Goal: Information Seeking & Learning: Check status

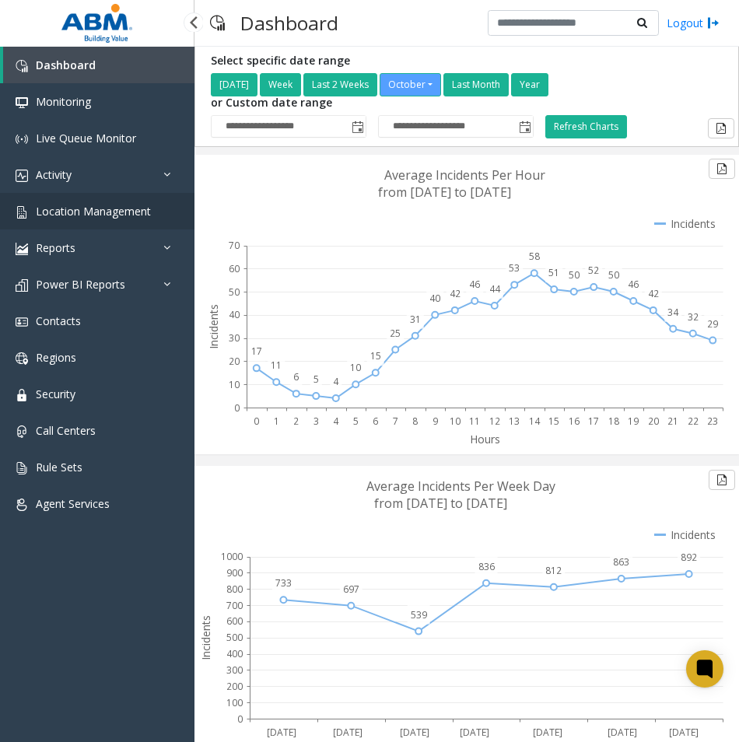
click at [88, 215] on span "Location Management" at bounding box center [93, 211] width 115 height 15
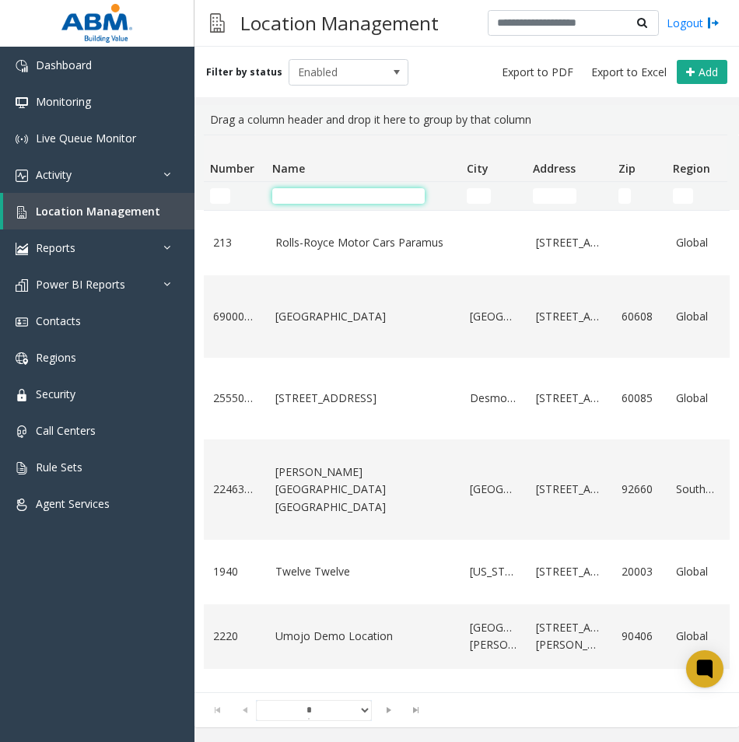
click at [287, 191] on input "Name Filter" at bounding box center [348, 196] width 153 height 16
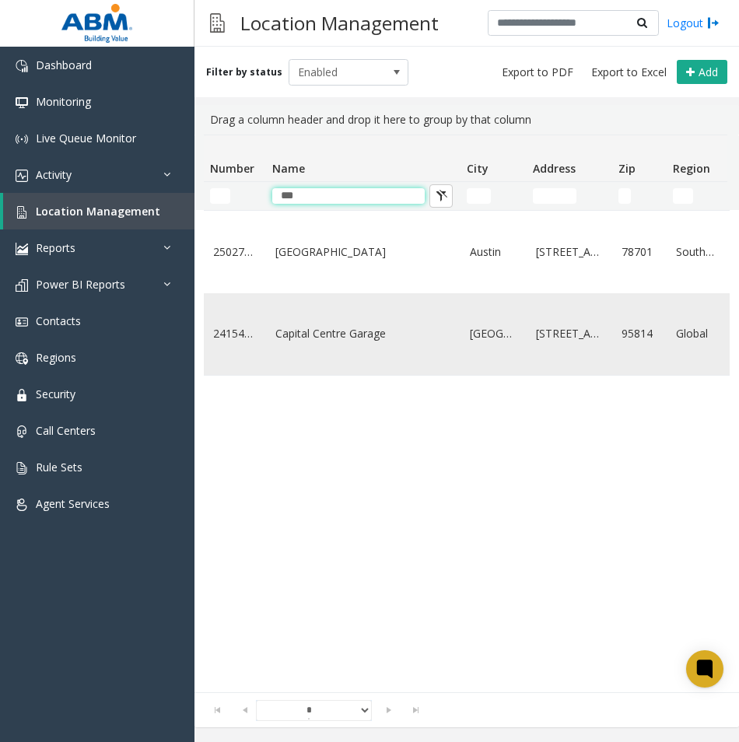
type input "***"
click at [309, 320] on td "Capital Centre Garage" at bounding box center [363, 334] width 195 height 82
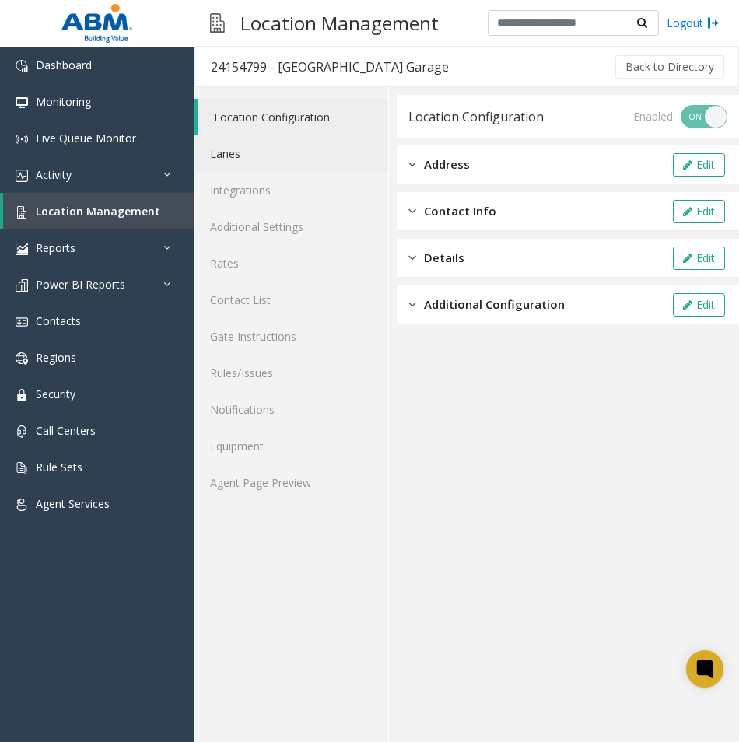
click at [223, 139] on link "Lanes" at bounding box center [292, 153] width 194 height 37
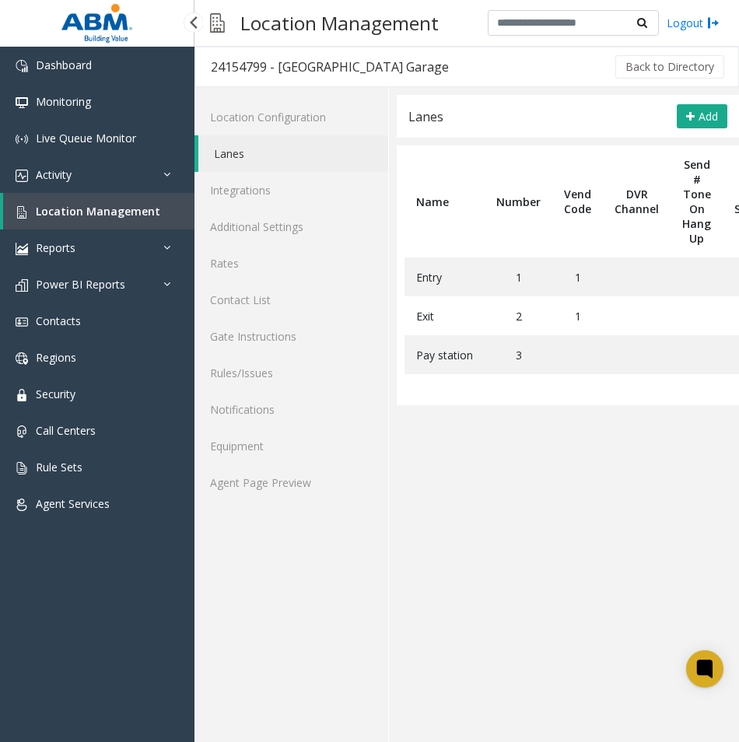
click at [65, 205] on span "Location Management" at bounding box center [98, 211] width 125 height 15
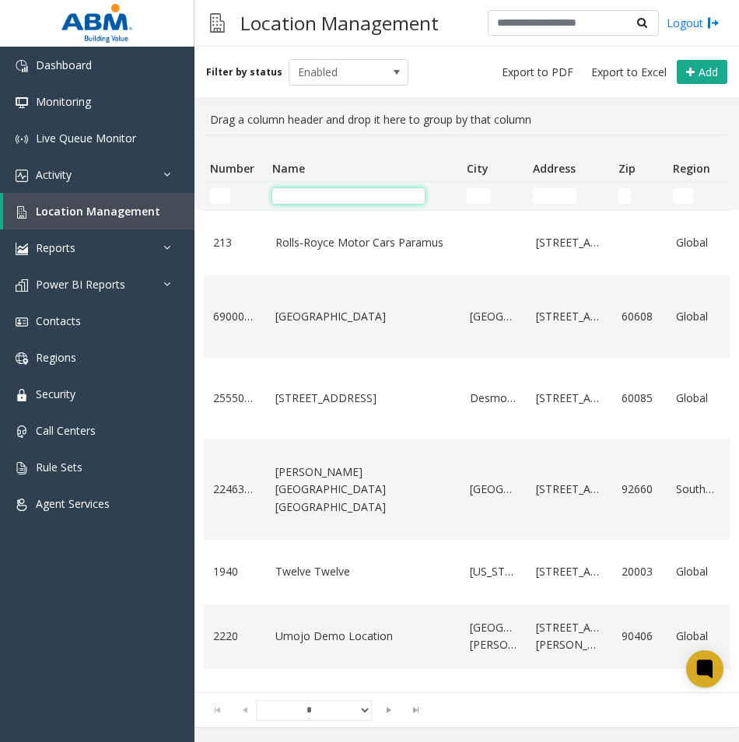
click at [297, 197] on input "Name Filter" at bounding box center [348, 196] width 153 height 16
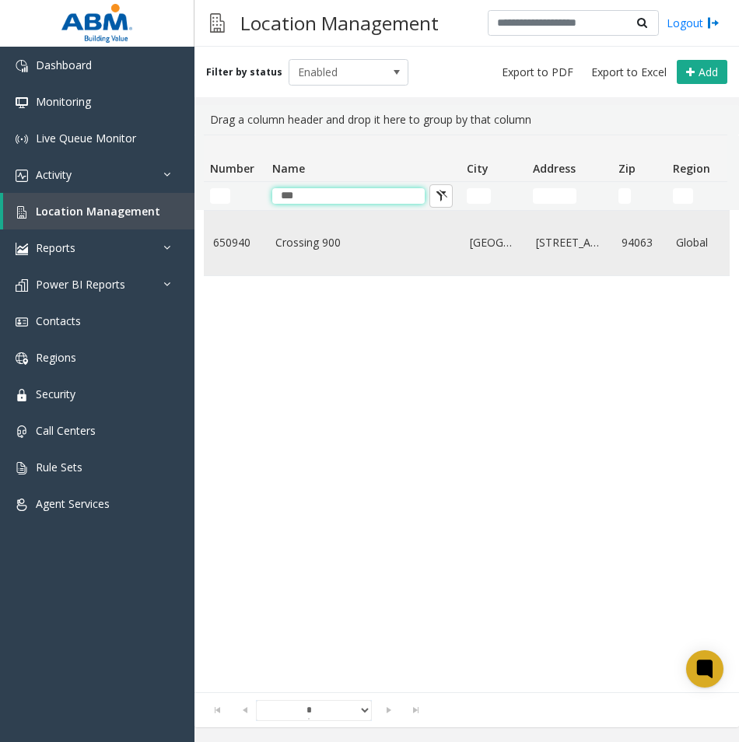
type input "***"
click at [340, 261] on td "Crossing 900" at bounding box center [363, 243] width 195 height 65
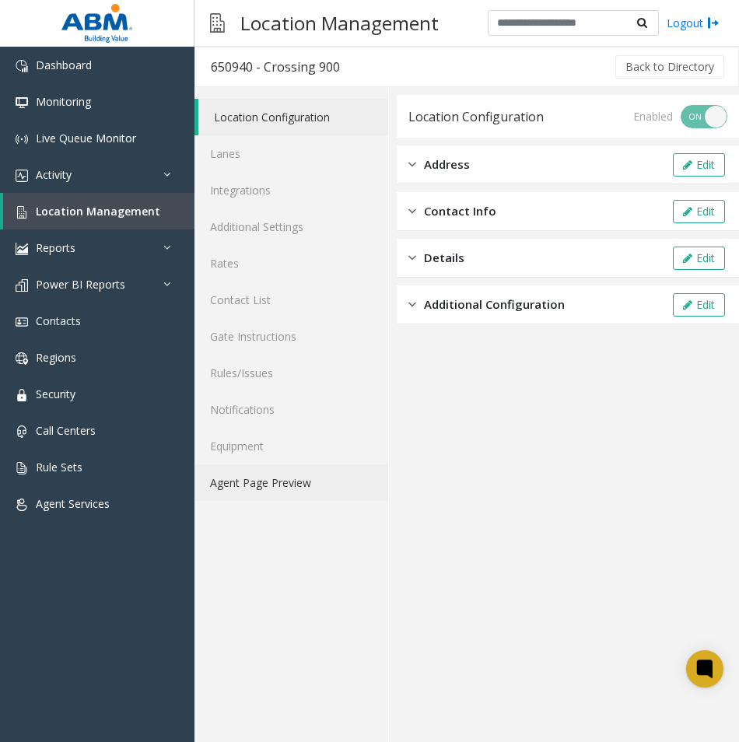
click at [283, 485] on link "Agent Page Preview" at bounding box center [292, 483] width 194 height 37
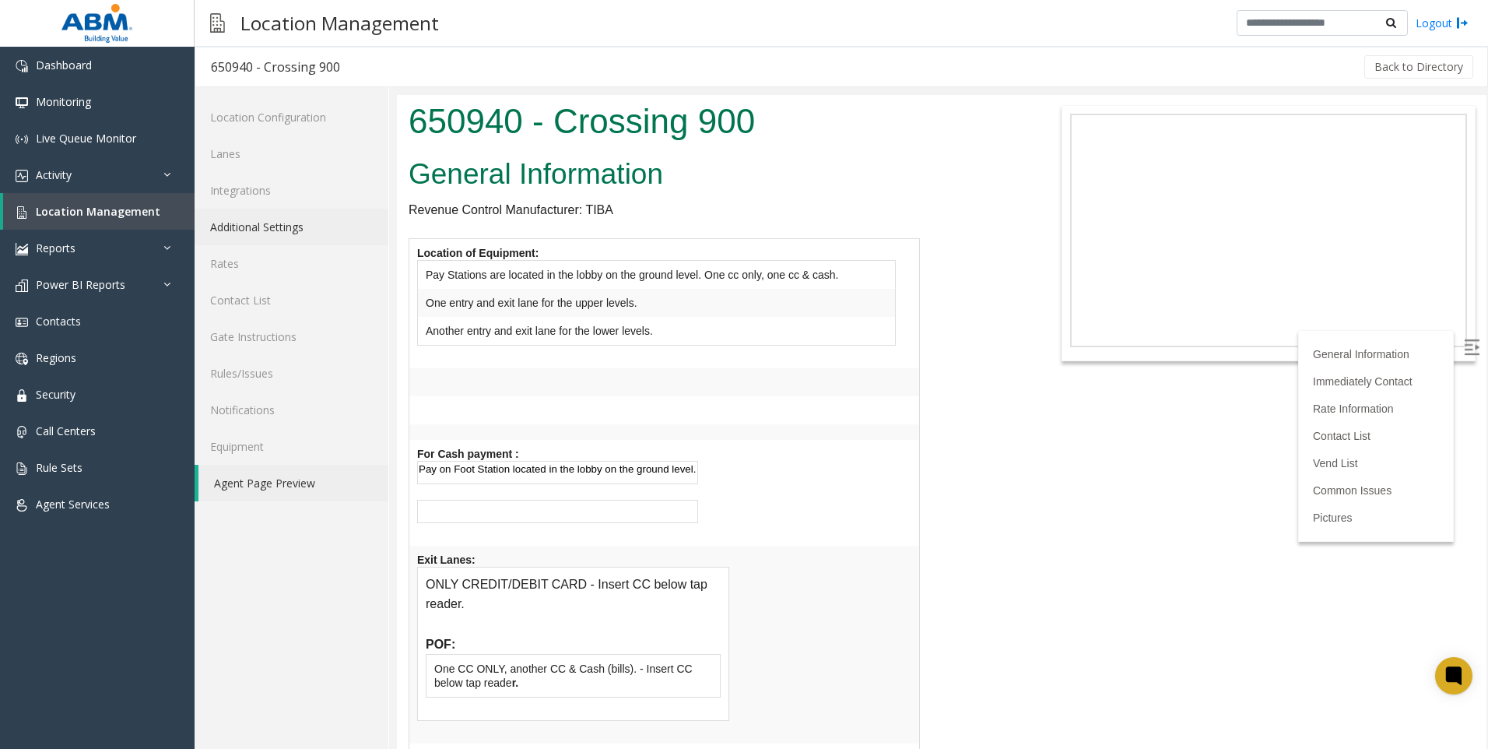
click at [235, 213] on link "Additional Settings" at bounding box center [292, 227] width 194 height 37
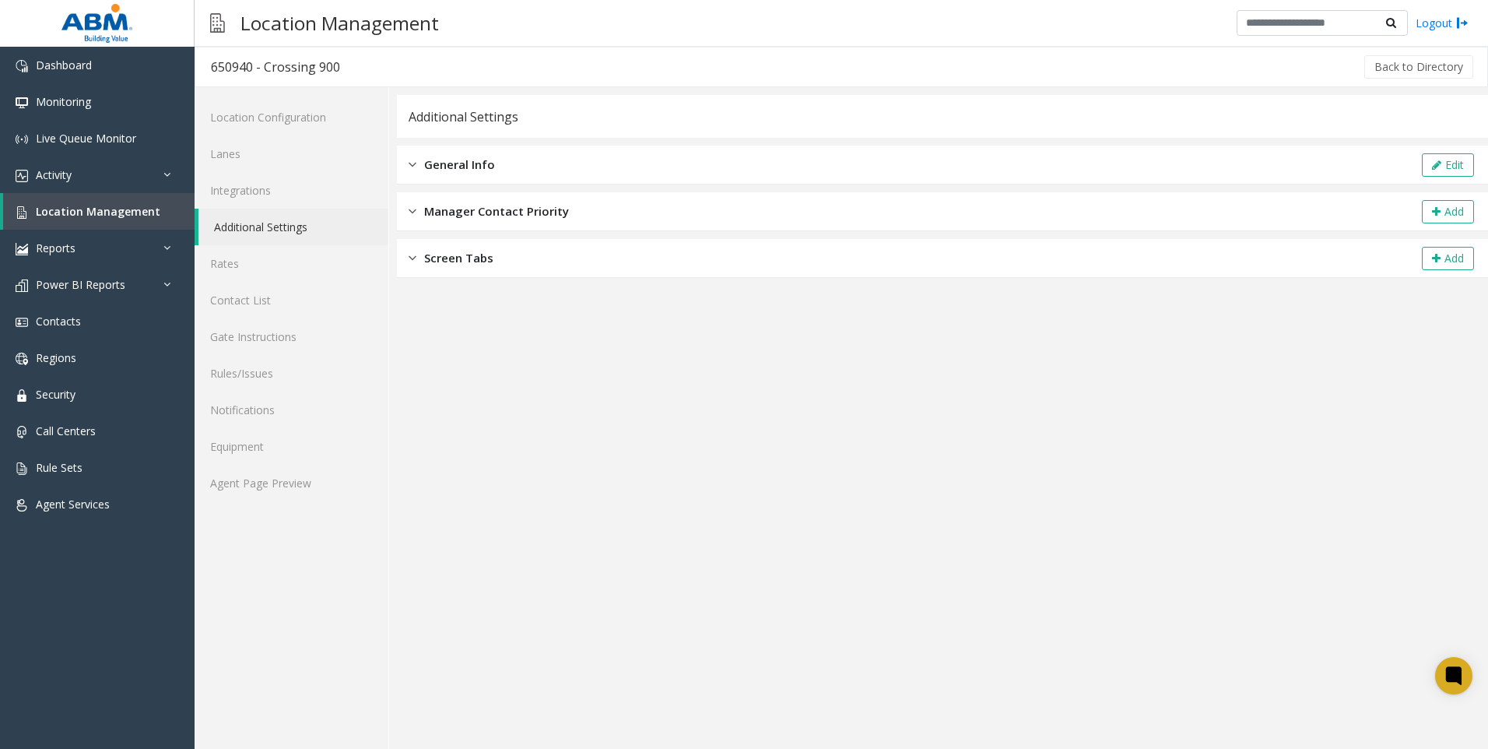
drag, startPoint x: 497, startPoint y: 160, endPoint x: 503, endPoint y: 168, distance: 10.6
click at [496, 160] on div "General Info Edit" at bounding box center [942, 165] width 1091 height 39
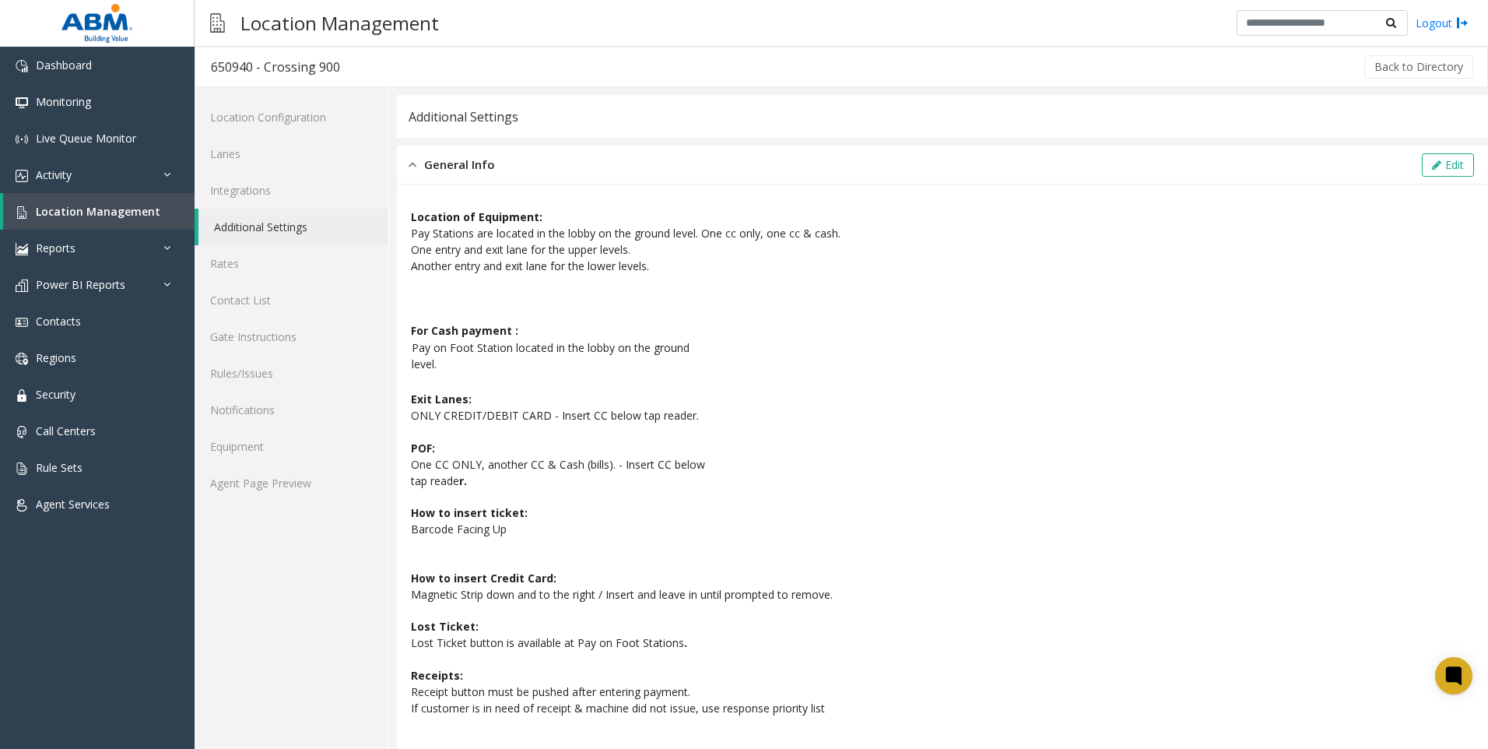
click at [472, 115] on div "Additional Settings" at bounding box center [464, 117] width 110 height 20
click at [739, 130] on div "Additional Settings" at bounding box center [942, 116] width 1091 height 43
click at [247, 125] on link "Location Configuration" at bounding box center [292, 117] width 194 height 37
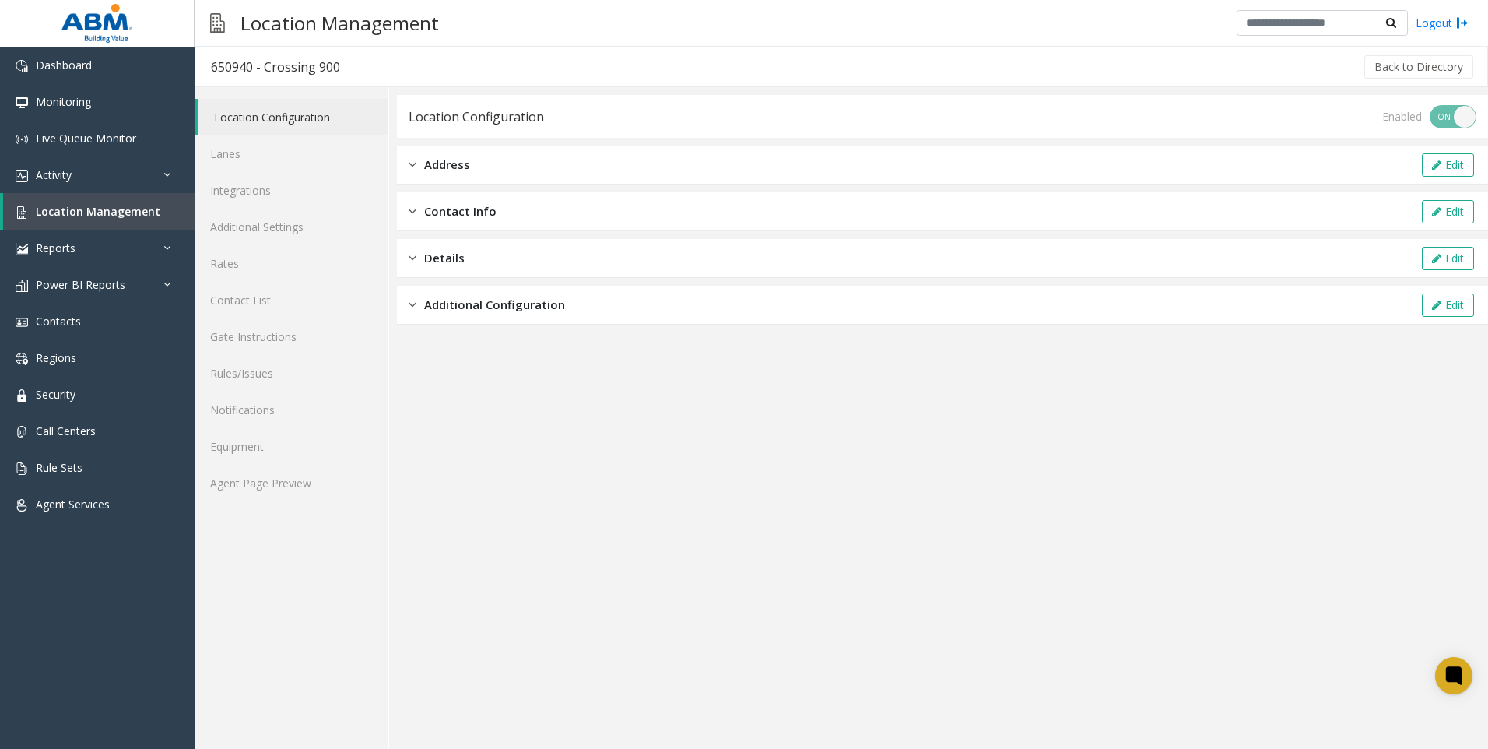
click at [489, 164] on div "Address Edit" at bounding box center [942, 165] width 1091 height 39
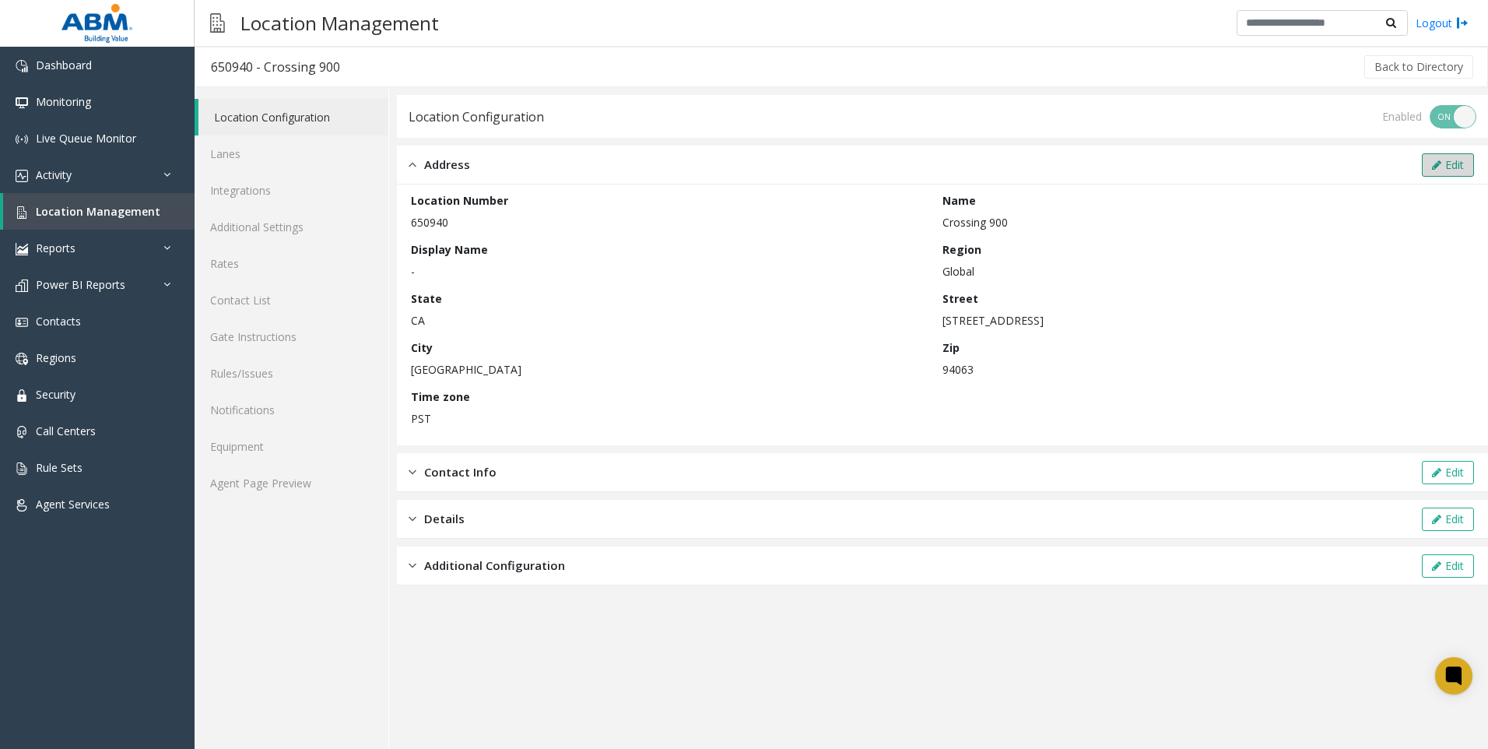
click at [739, 166] on button "Edit" at bounding box center [1448, 164] width 52 height 23
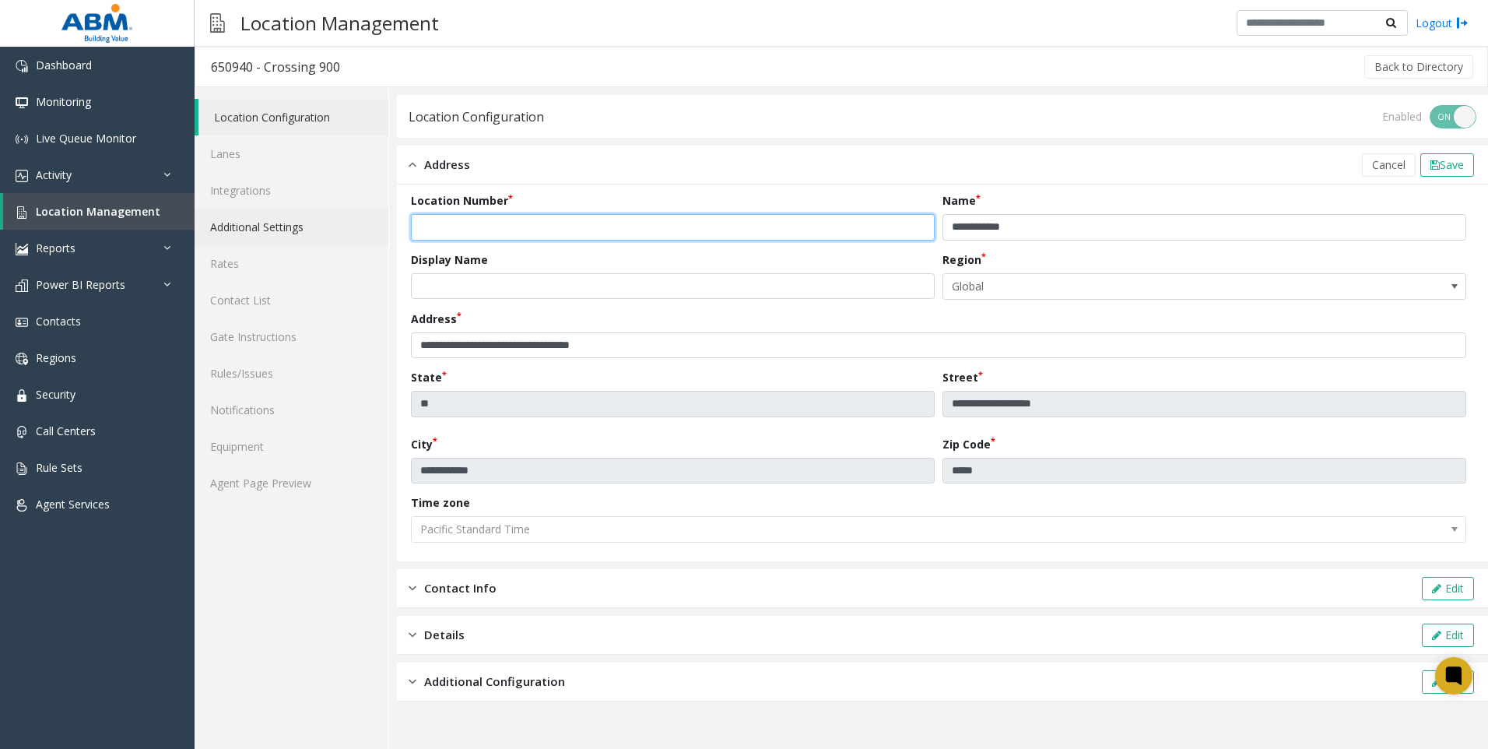
drag, startPoint x: 502, startPoint y: 233, endPoint x: 378, endPoint y: 235, distance: 123.8
click at [381, 232] on div "**********" at bounding box center [842, 418] width 1294 height 662
paste input "**"
type input "********"
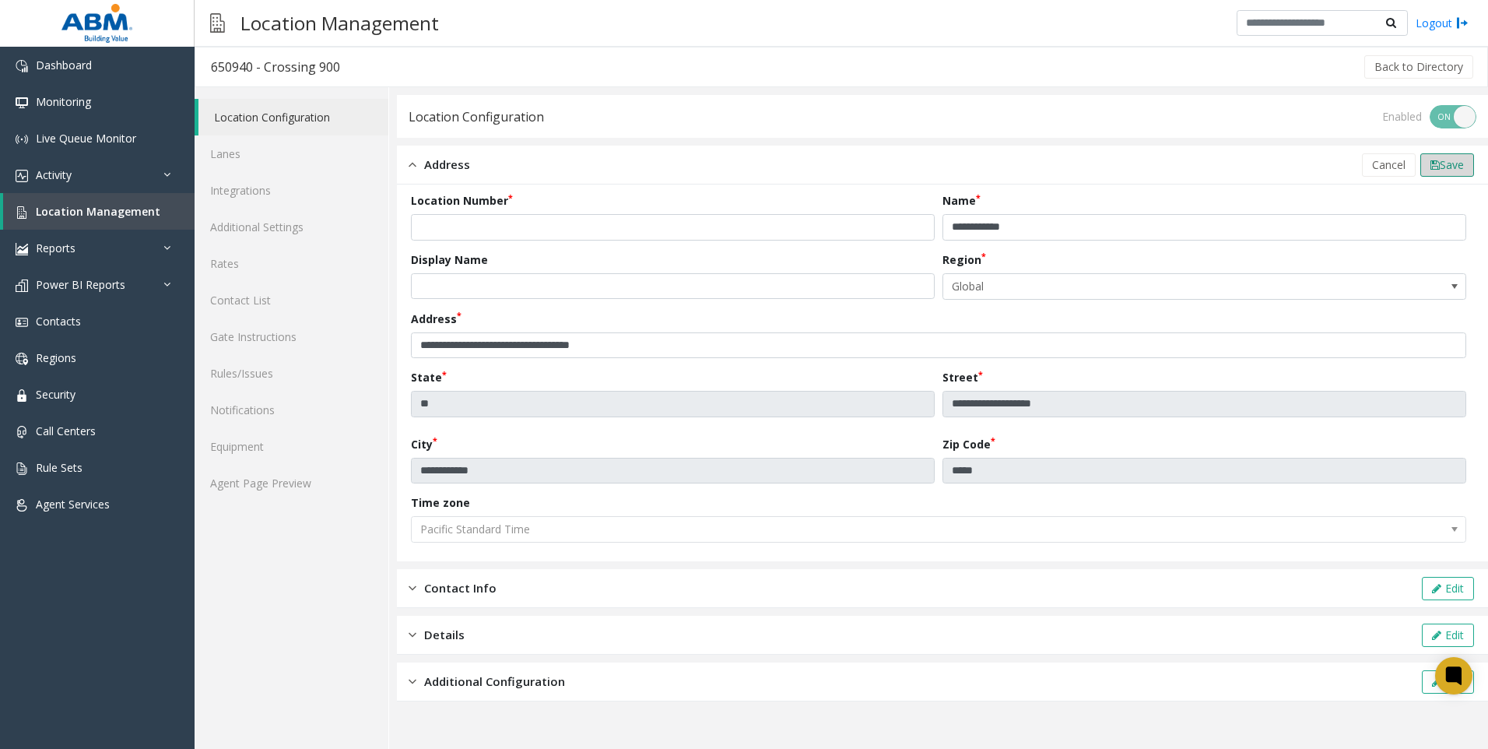
click at [739, 156] on button "Save" at bounding box center [1447, 164] width 54 height 23
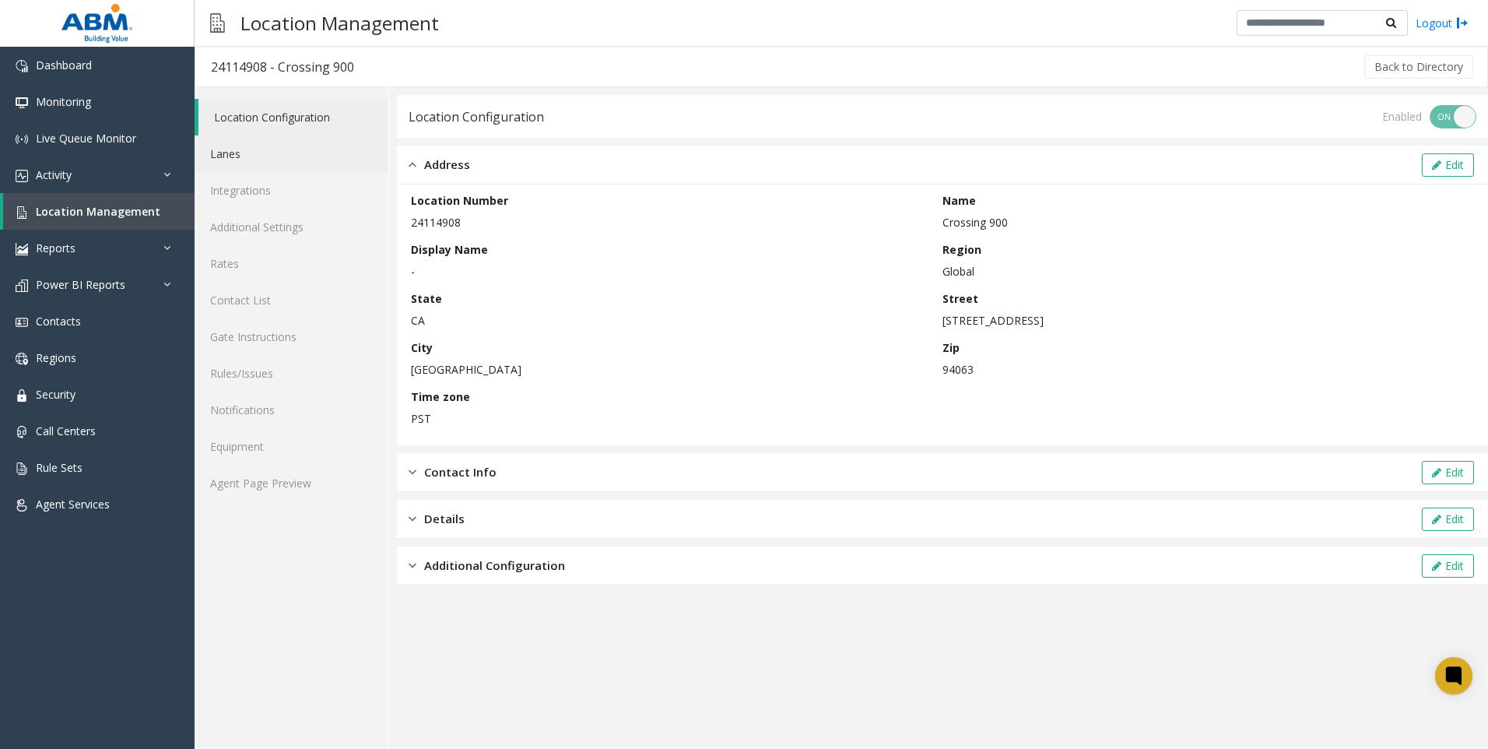
click at [223, 150] on link "Lanes" at bounding box center [292, 153] width 194 height 37
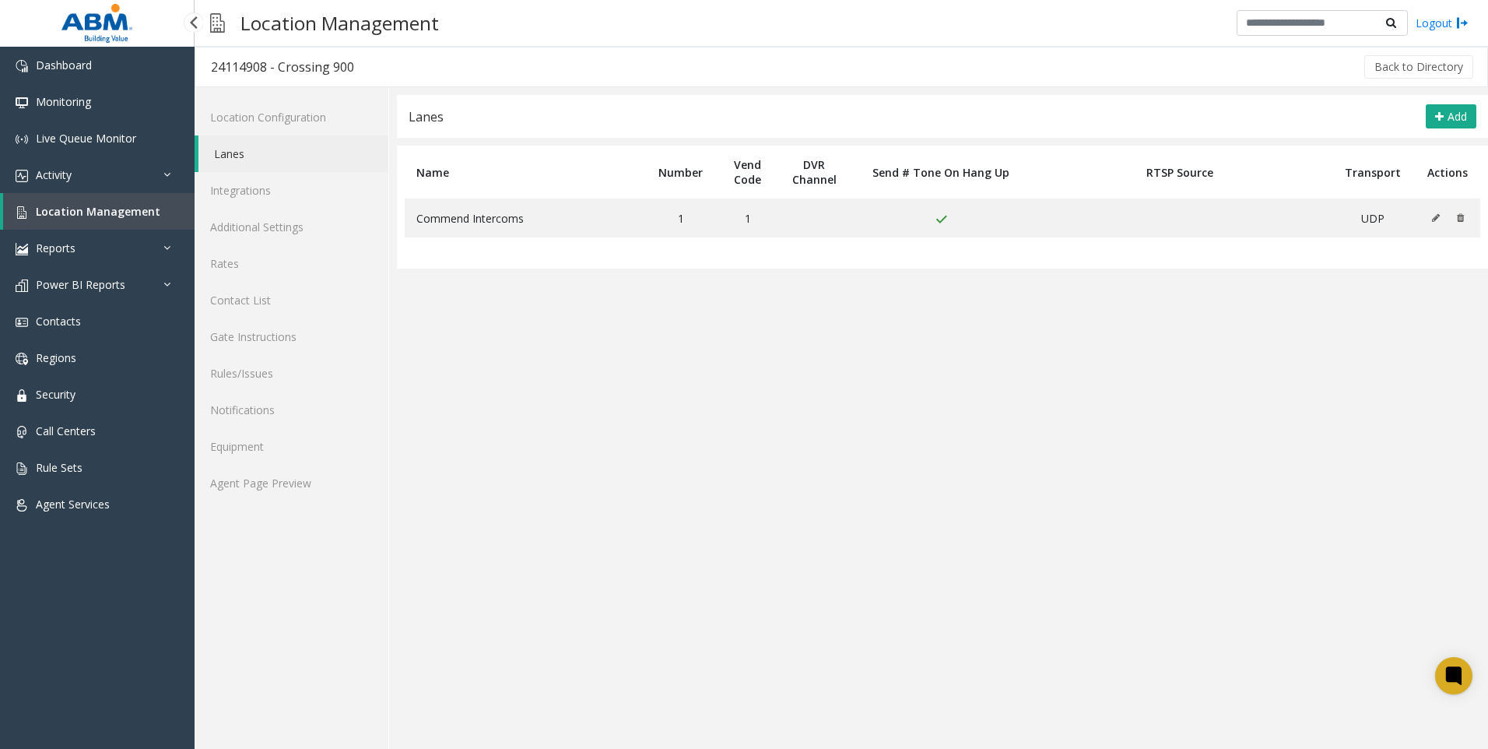
click at [95, 206] on span "Location Management" at bounding box center [98, 211] width 125 height 15
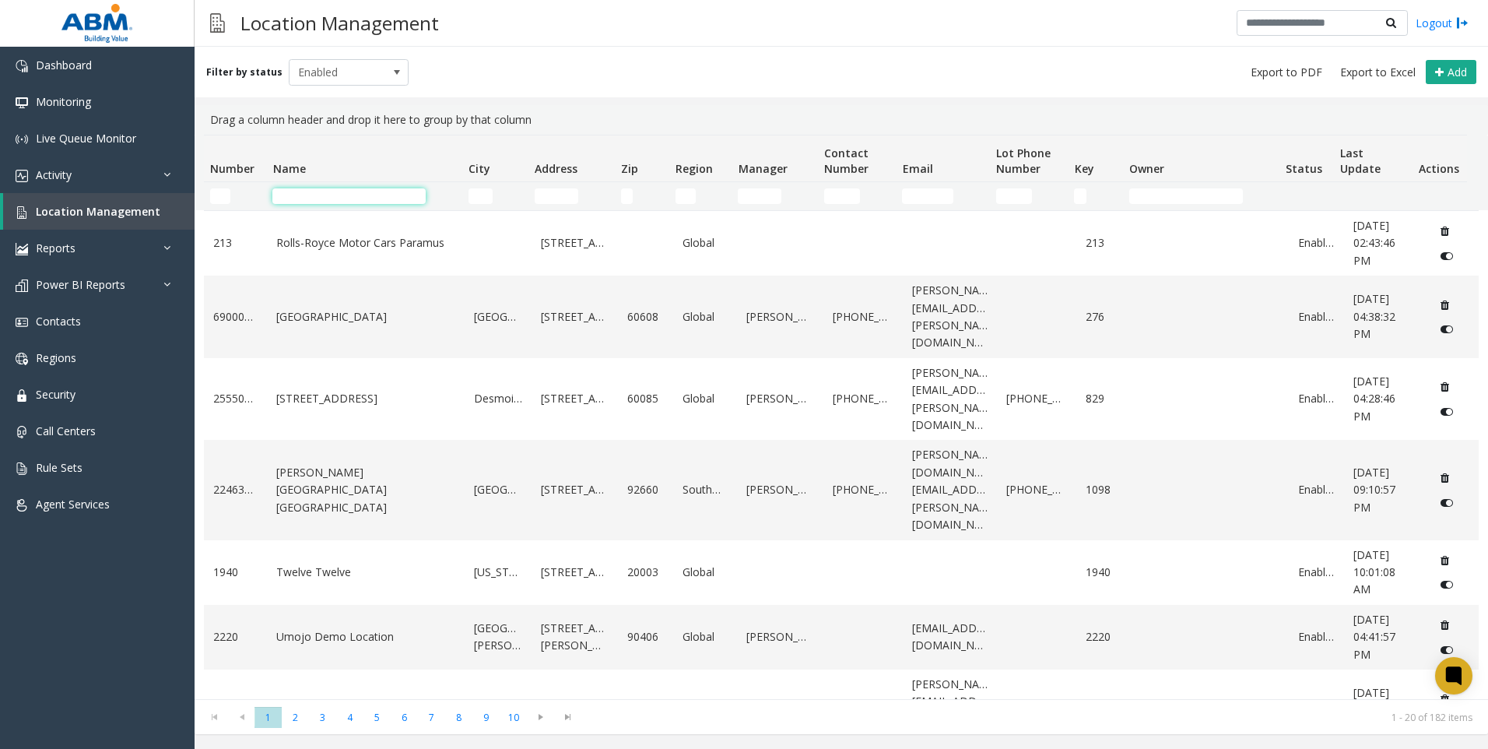
click at [293, 193] on input "Name Filter" at bounding box center [348, 196] width 153 height 16
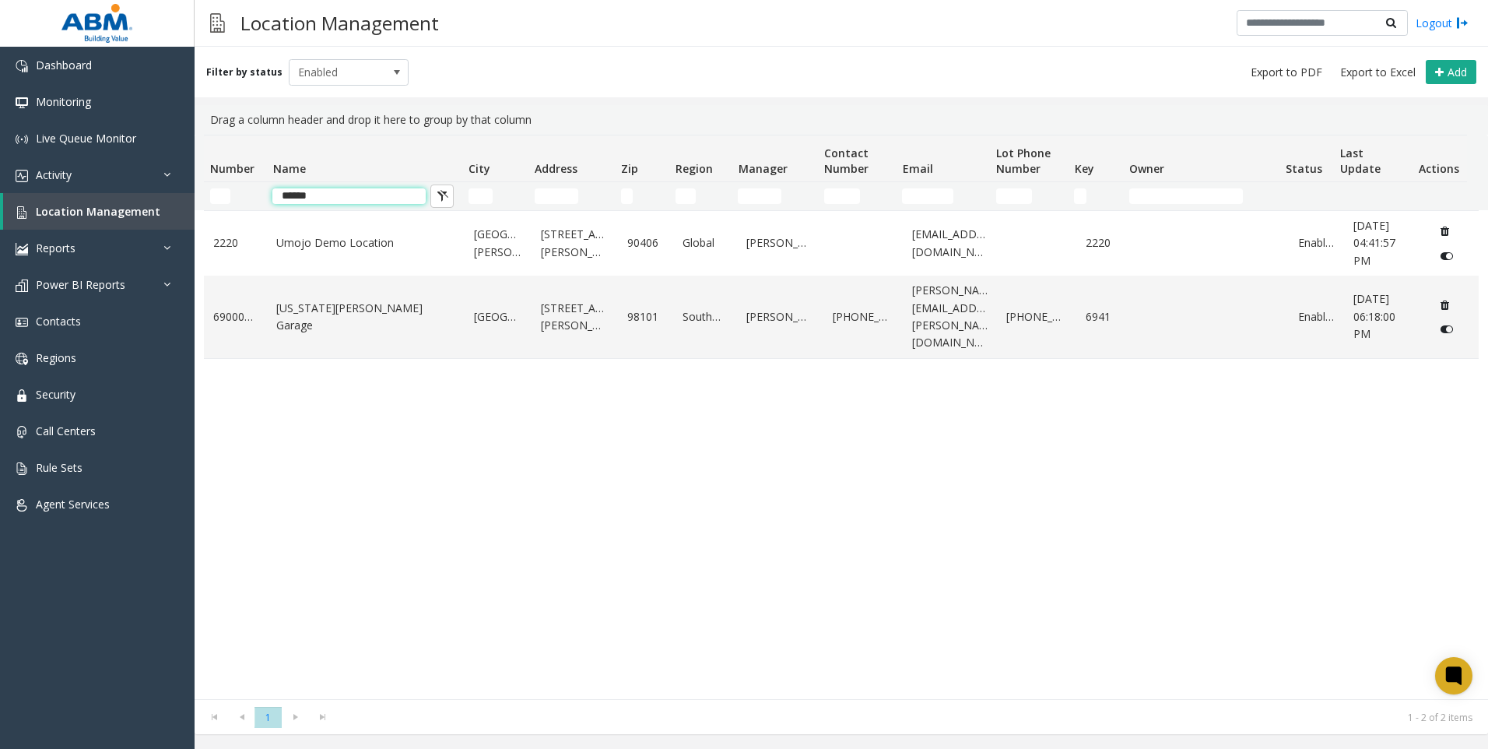
type input "******"
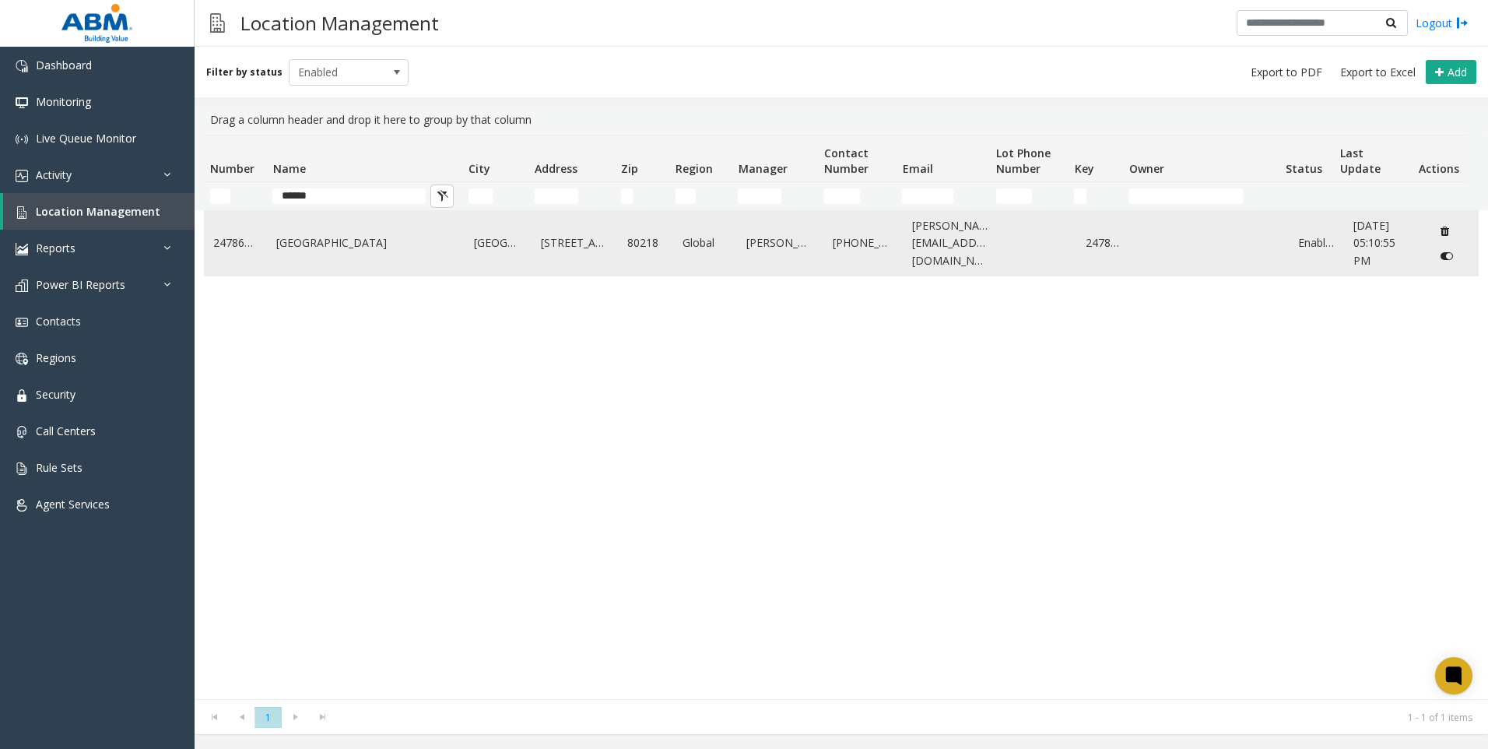
click at [314, 248] on link "[GEOGRAPHIC_DATA]" at bounding box center [365, 242] width 179 height 17
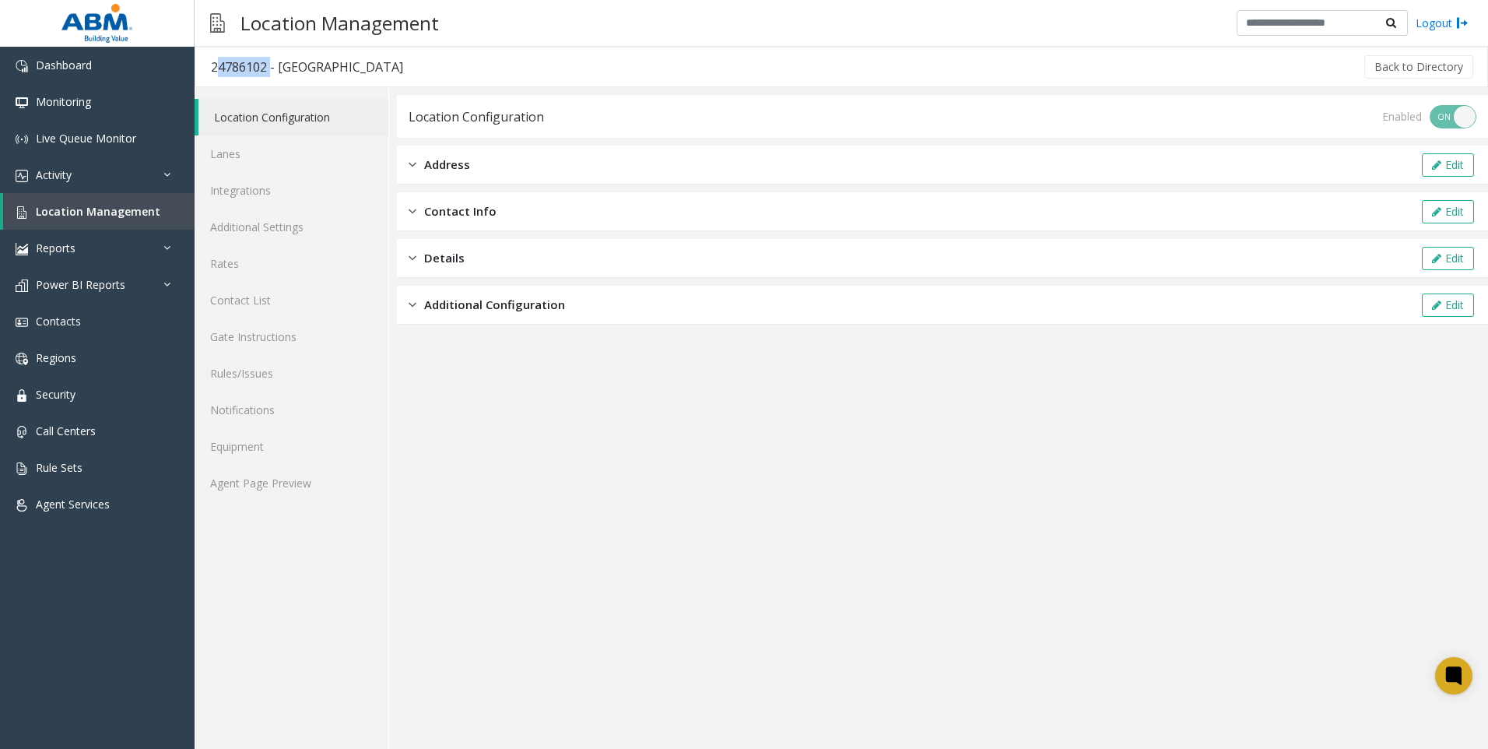
drag, startPoint x: 261, startPoint y: 67, endPoint x: 212, endPoint y: 67, distance: 49.0
click at [212, 67] on div "24786102 - [GEOGRAPHIC_DATA]" at bounding box center [307, 67] width 192 height 20
copy div "24786102"
click at [150, 209] on span "Location Management" at bounding box center [98, 211] width 125 height 15
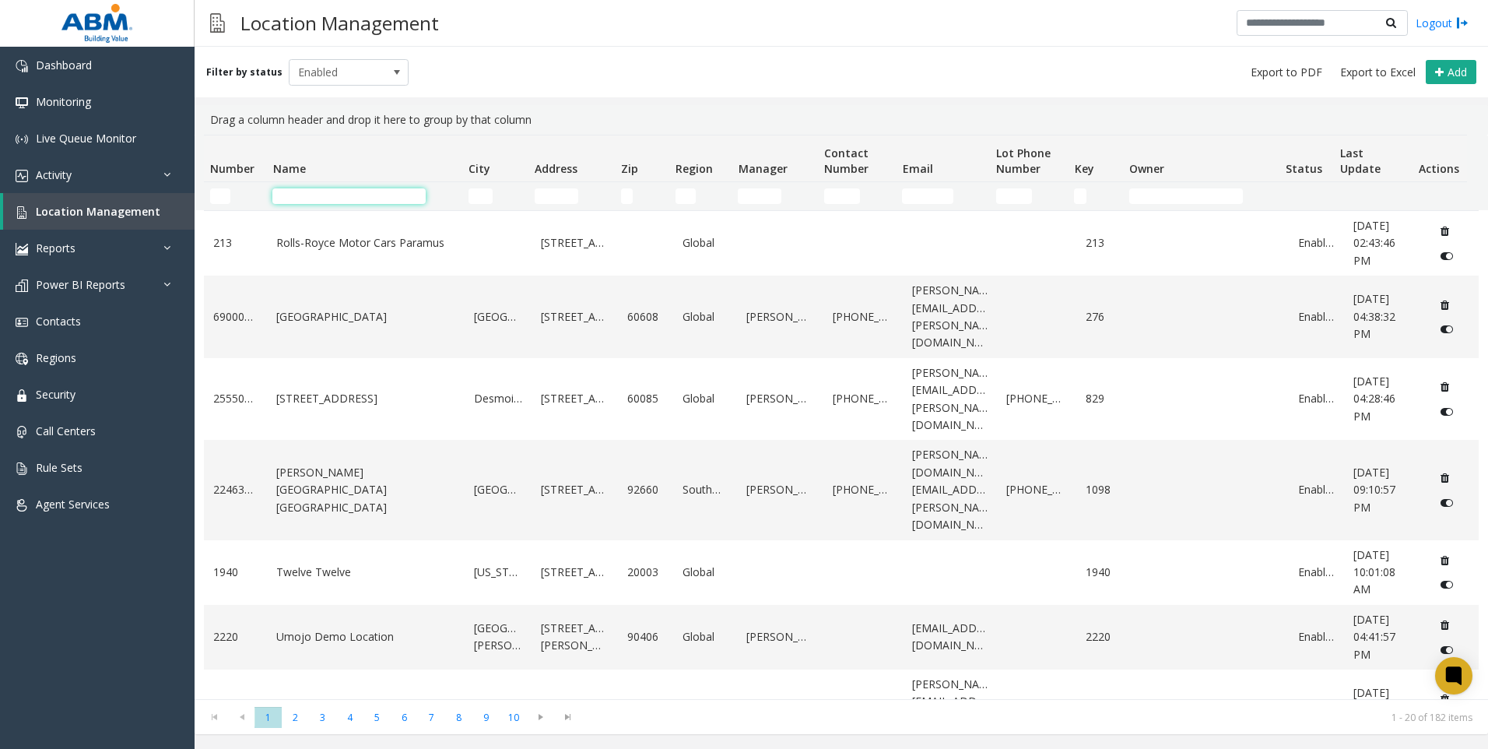
click at [357, 196] on input "Name Filter" at bounding box center [348, 196] width 153 height 16
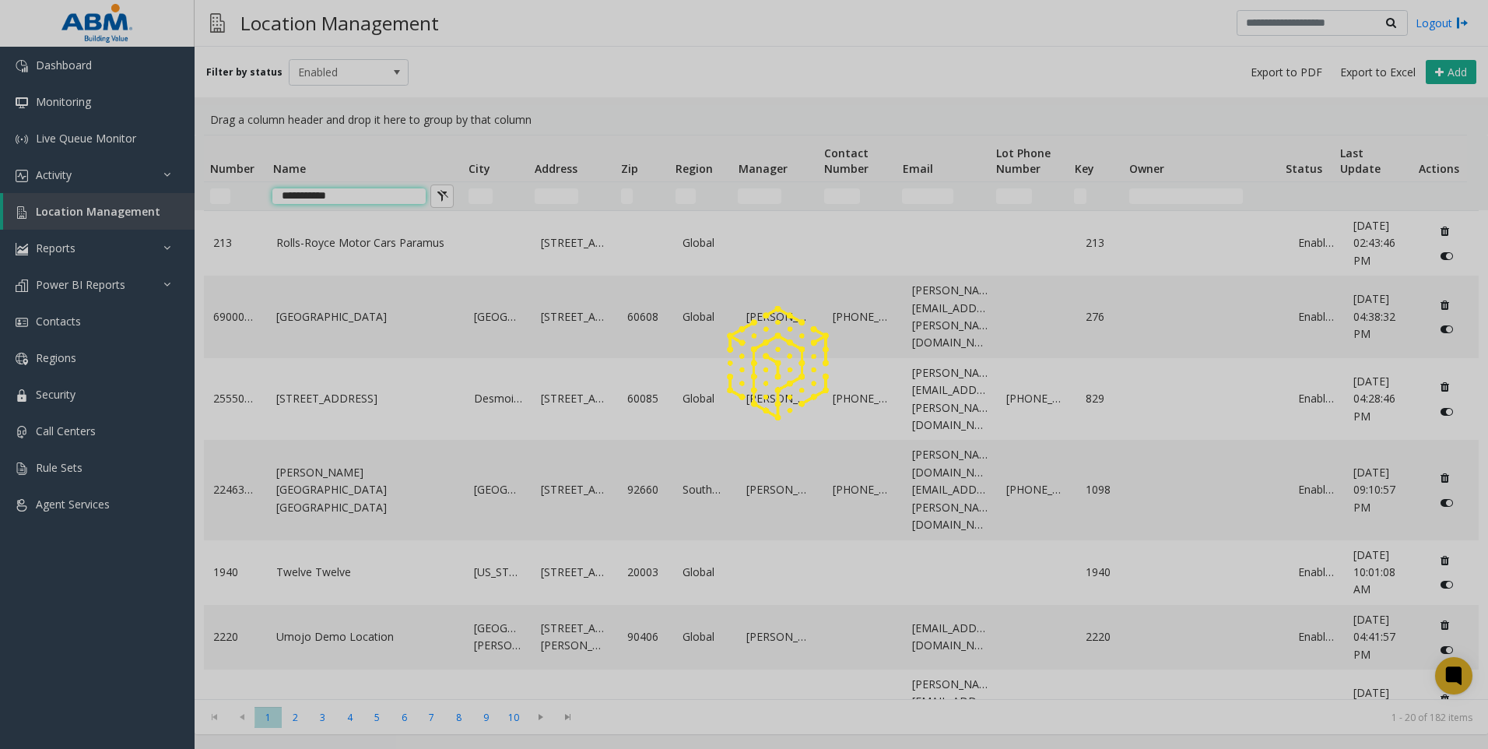
type input "**********"
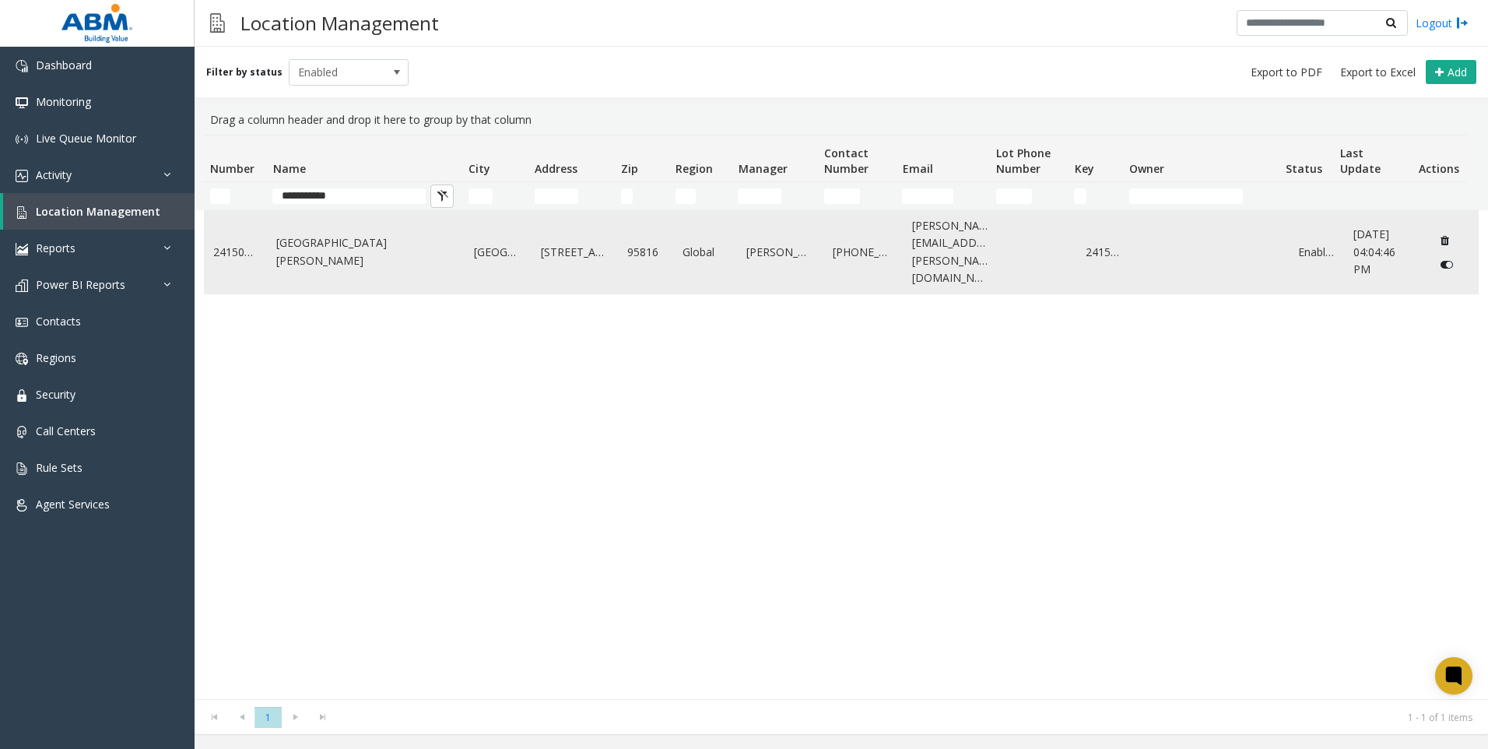
click at [309, 252] on td "[GEOGRAPHIC_DATA][PERSON_NAME]" at bounding box center [366, 252] width 198 height 82
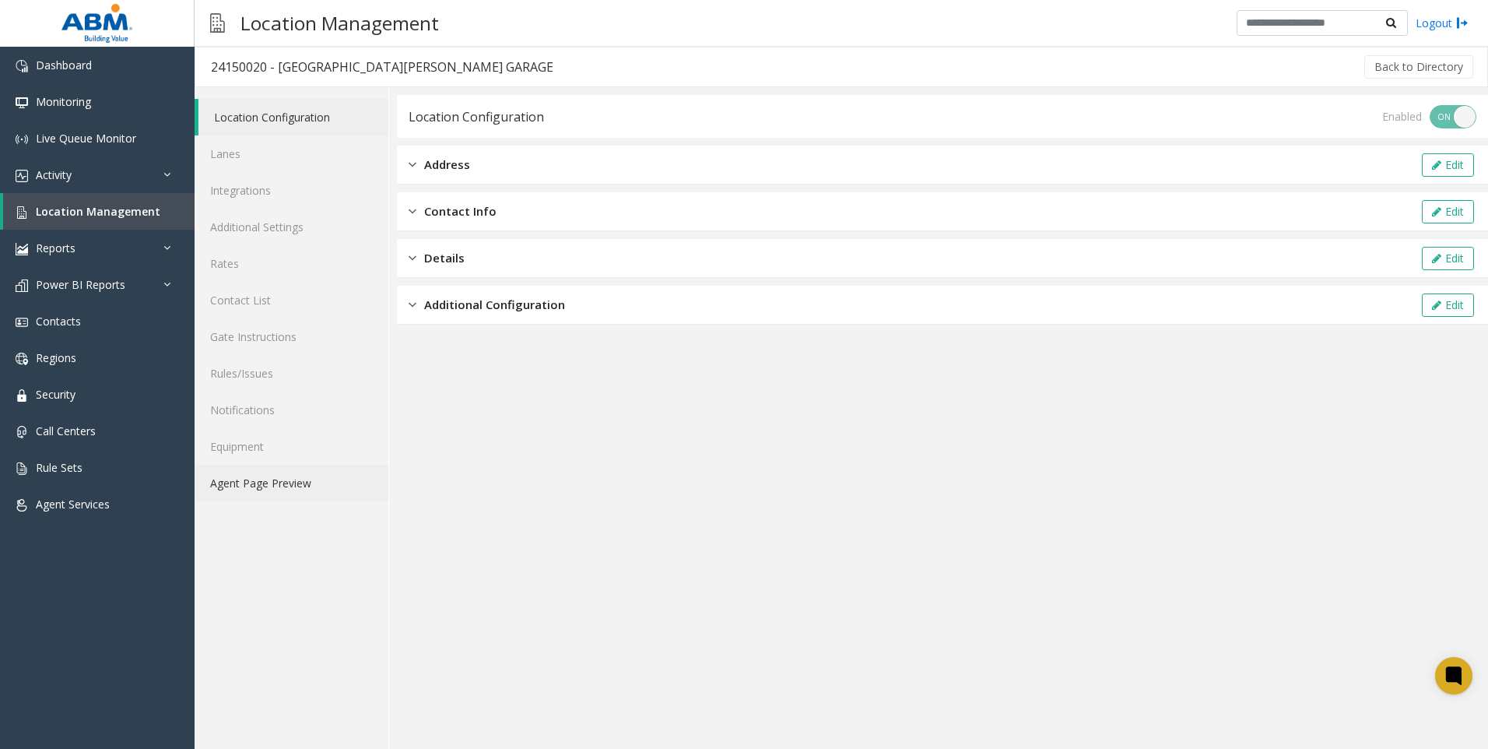
click at [317, 486] on link "Agent Page Preview" at bounding box center [292, 483] width 194 height 37
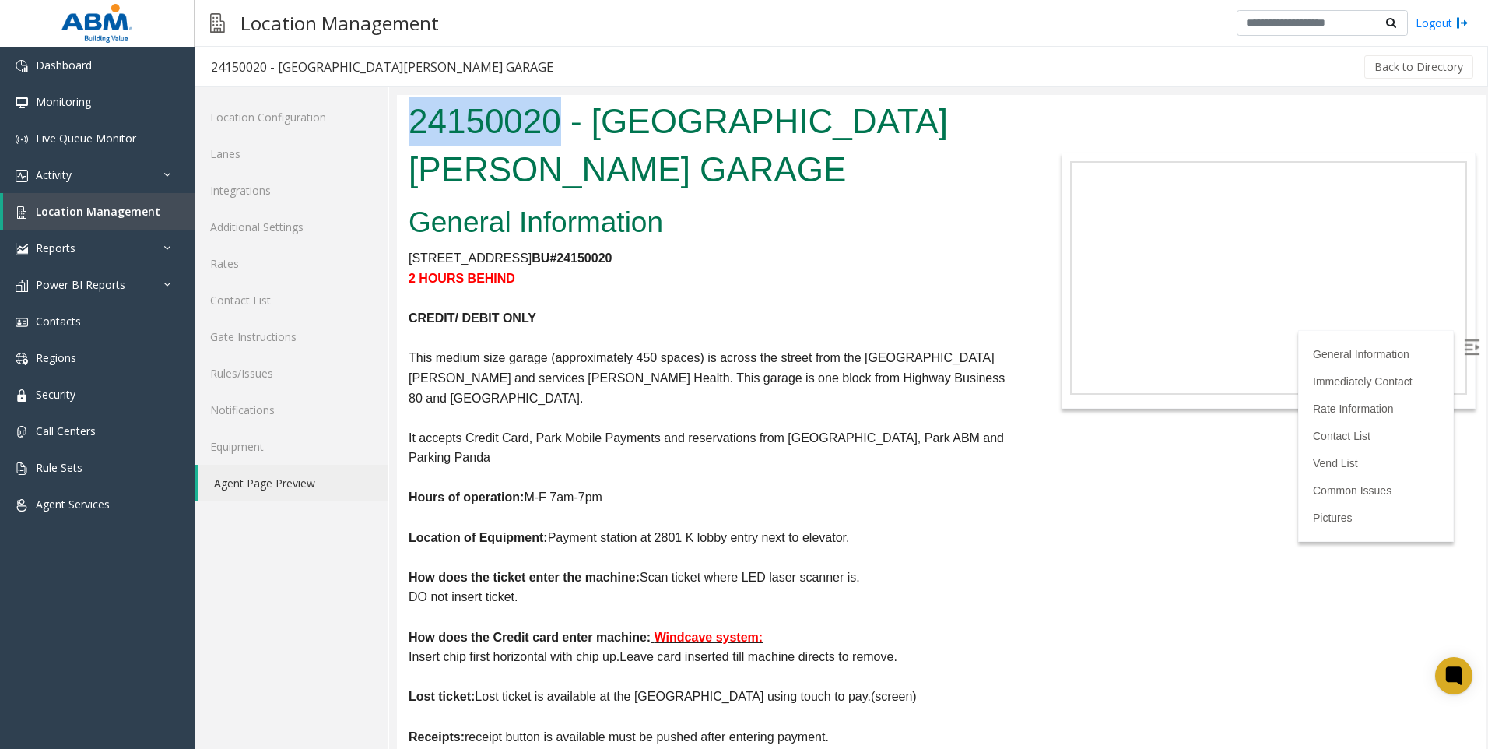
drag, startPoint x: 556, startPoint y: 121, endPoint x: 410, endPoint y: 119, distance: 145.6
click at [410, 119] on h1 "24150020 - [GEOGRAPHIC_DATA][PERSON_NAME] GARAGE" at bounding box center [715, 145] width 613 height 96
copy h1 "24150020"
click at [285, 142] on link "Lanes" at bounding box center [292, 153] width 194 height 37
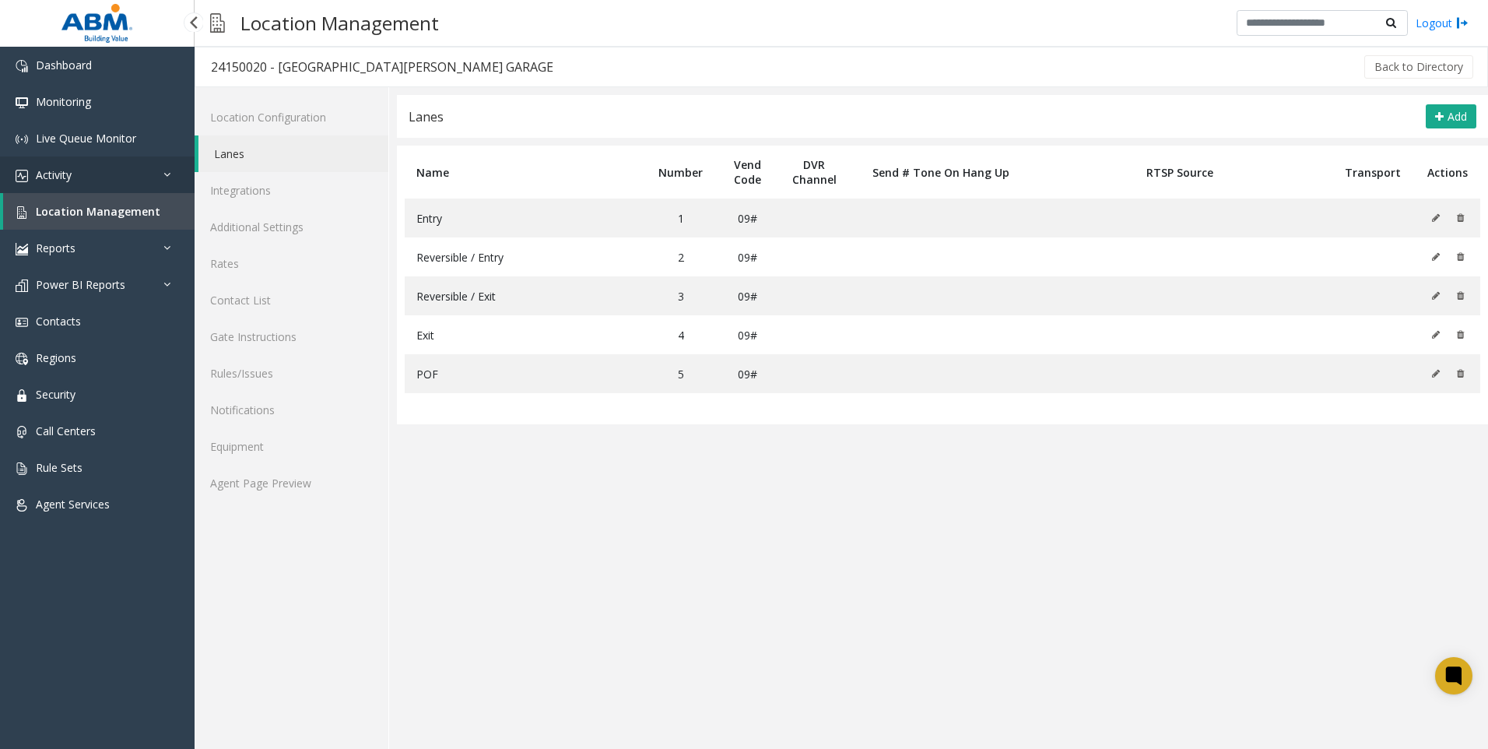
click at [102, 177] on link "Activity" at bounding box center [97, 174] width 195 height 37
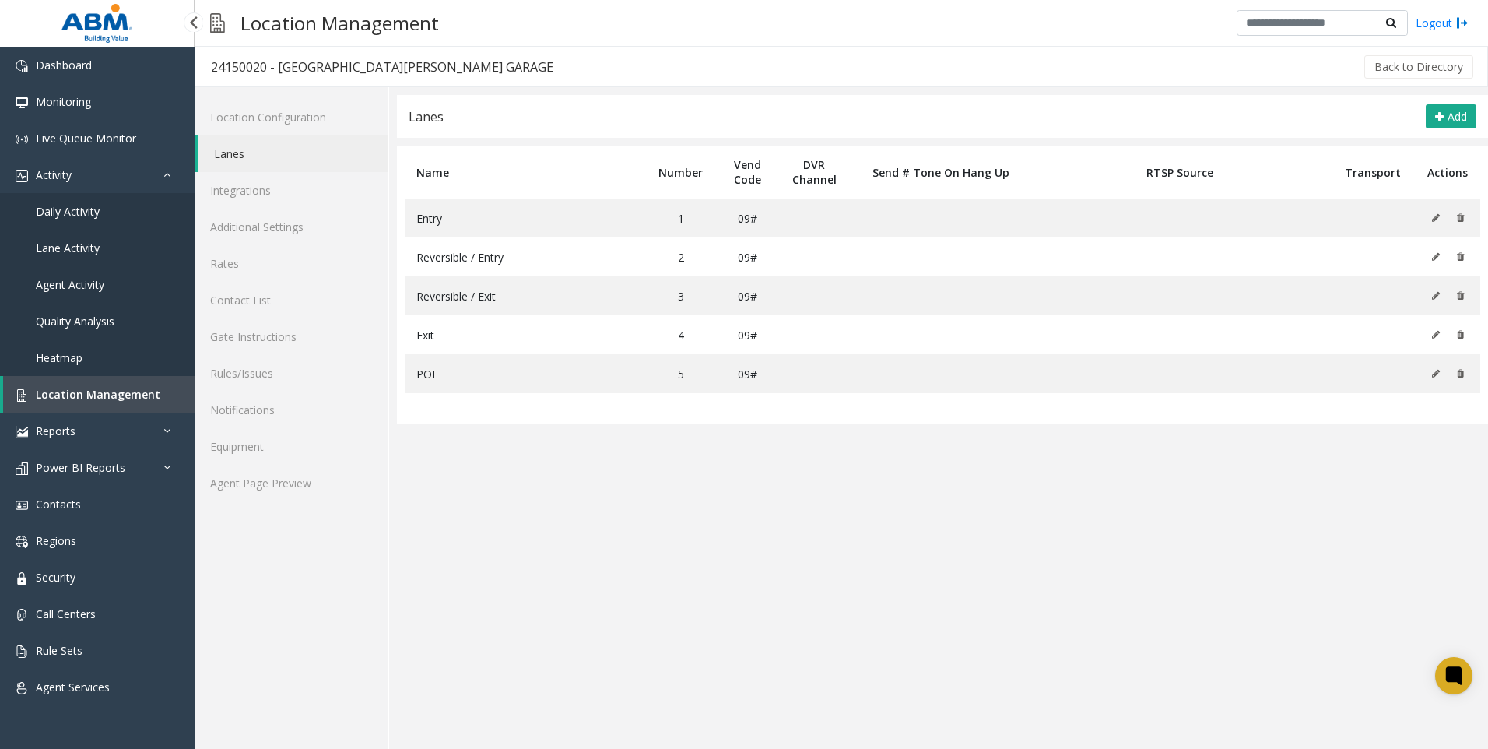
click at [98, 211] on span "Daily Activity" at bounding box center [68, 211] width 64 height 15
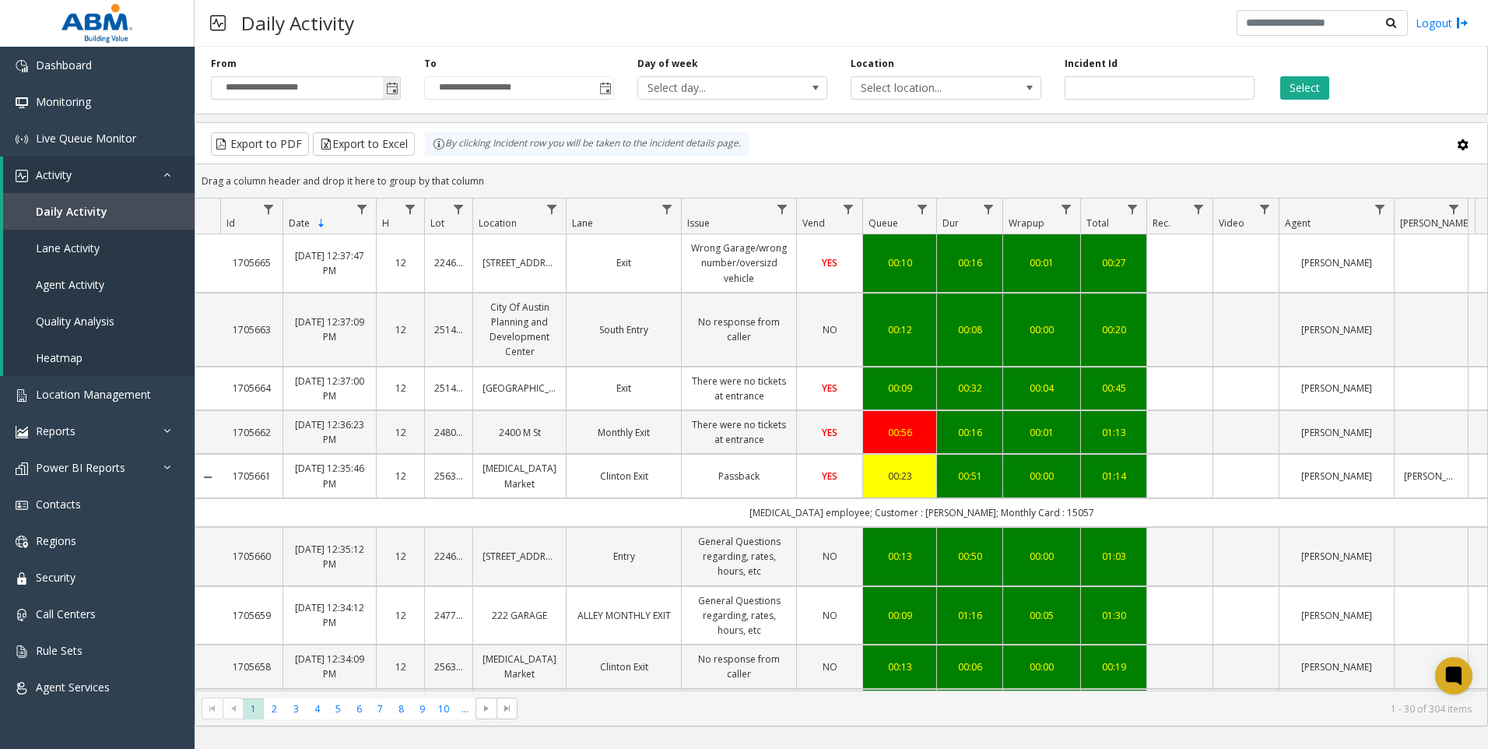
click at [397, 90] on span "Toggle popup" at bounding box center [392, 88] width 12 height 12
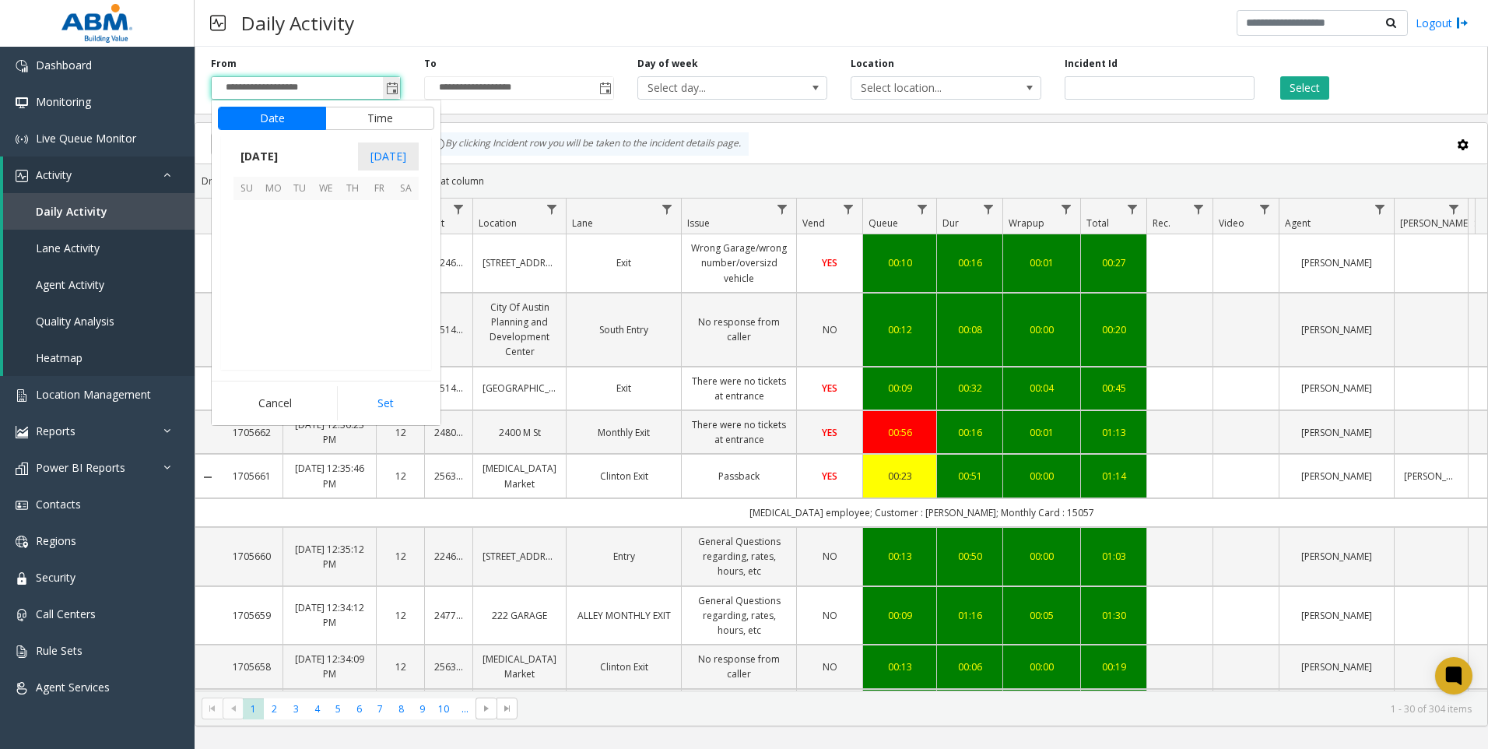
scroll to position [279514, 0]
drag, startPoint x: 332, startPoint y: 207, endPoint x: 342, endPoint y: 247, distance: 41.5
click at [333, 207] on span "1" at bounding box center [326, 213] width 26 height 26
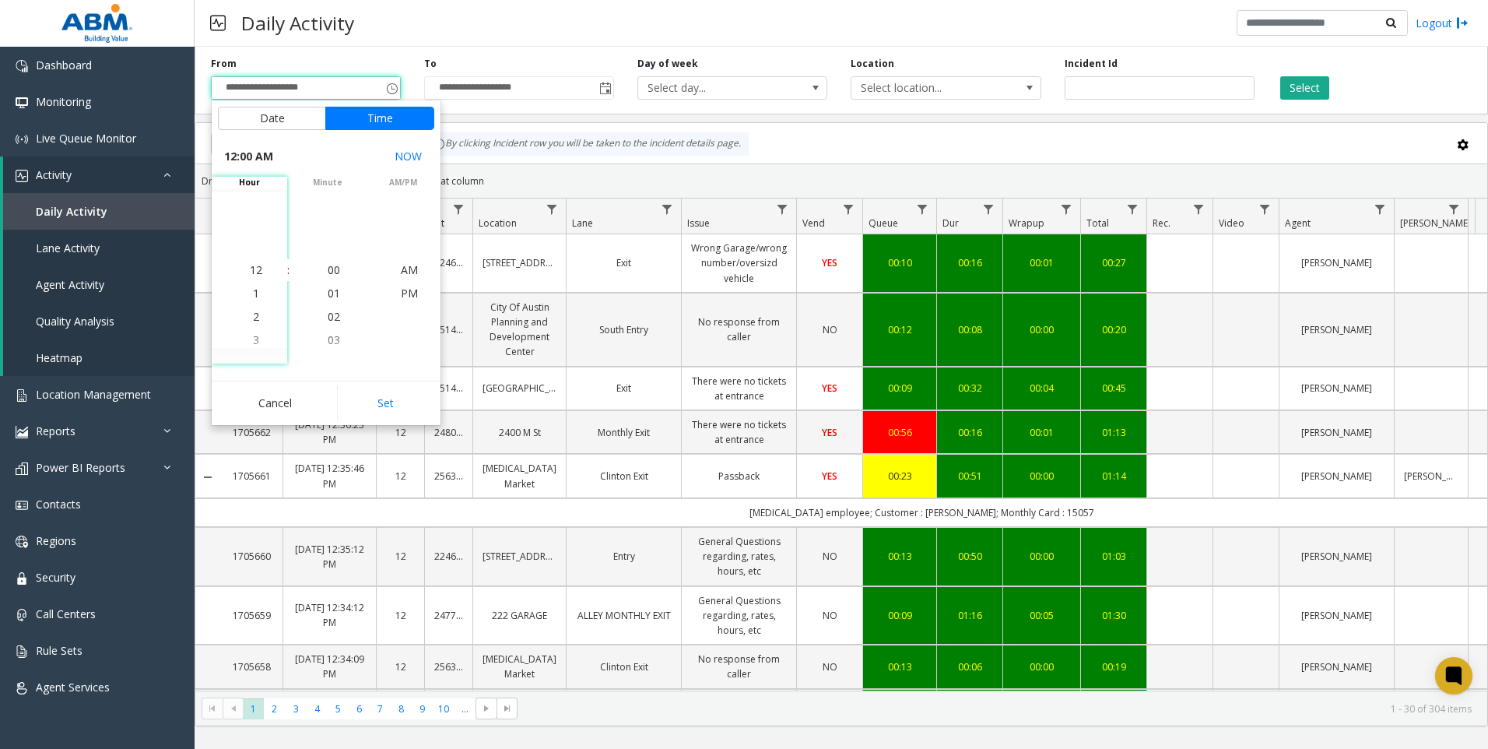
click at [390, 407] on button "Set" at bounding box center [386, 403] width 98 height 34
type input "**********"
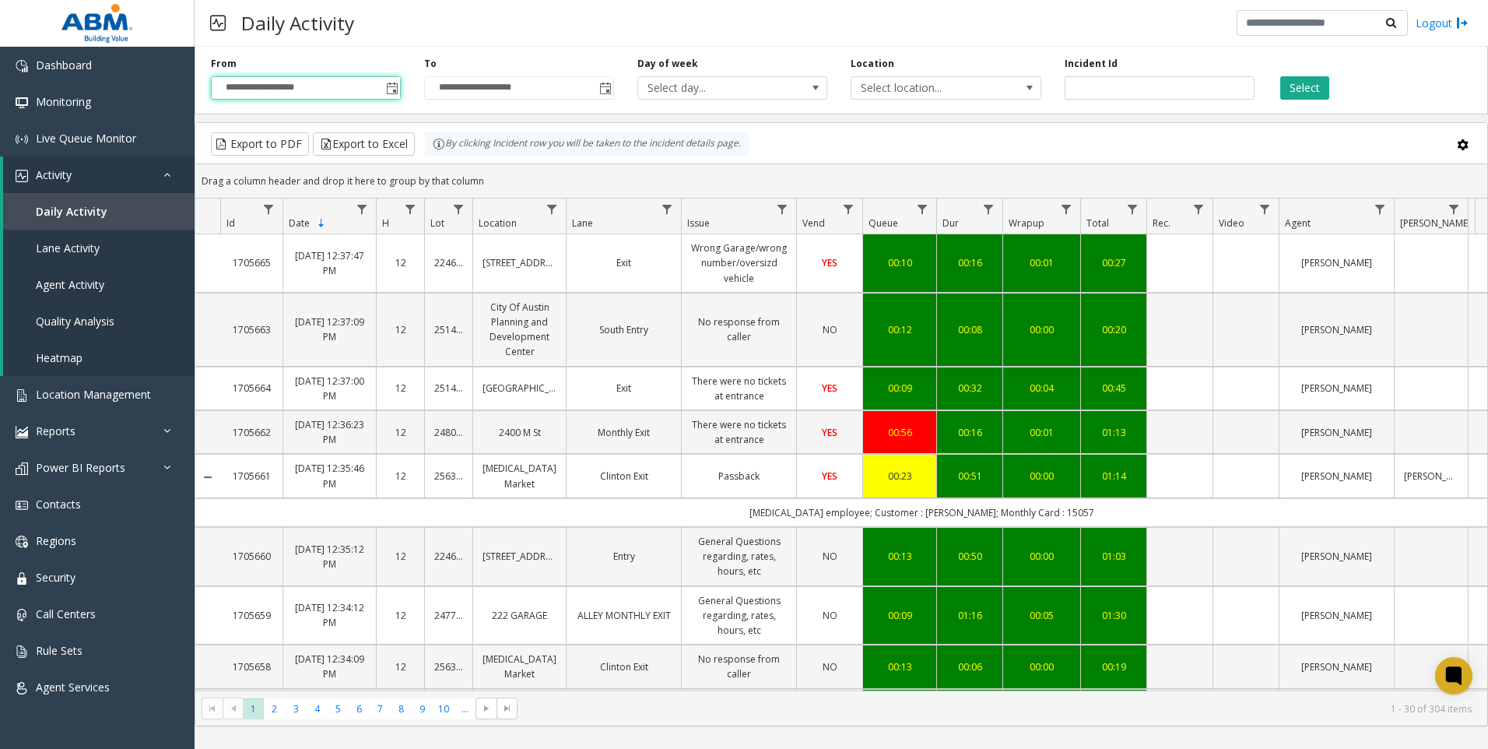
click at [739, 67] on div "Location Select location..." at bounding box center [945, 78] width 213 height 43
drag, startPoint x: 873, startPoint y: 72, endPoint x: 871, endPoint y: 85, distance: 12.7
click at [739, 83] on div "Location Select location..." at bounding box center [945, 78] width 213 height 43
drag, startPoint x: 871, startPoint y: 85, endPoint x: 867, endPoint y: 72, distance: 13.8
click at [739, 72] on div "Location Select location..." at bounding box center [945, 78] width 213 height 43
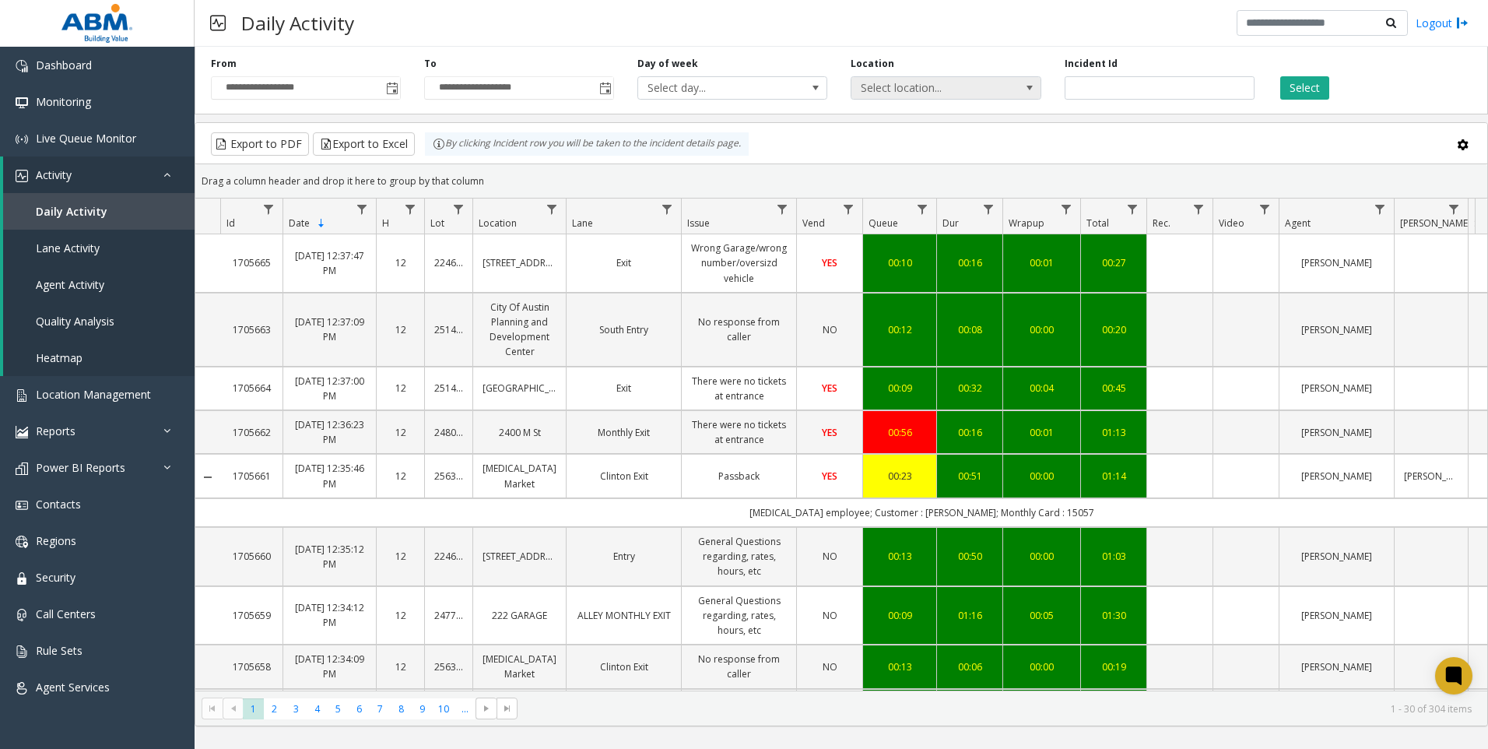
click at [739, 79] on span "Select location..." at bounding box center [926, 88] width 151 height 22
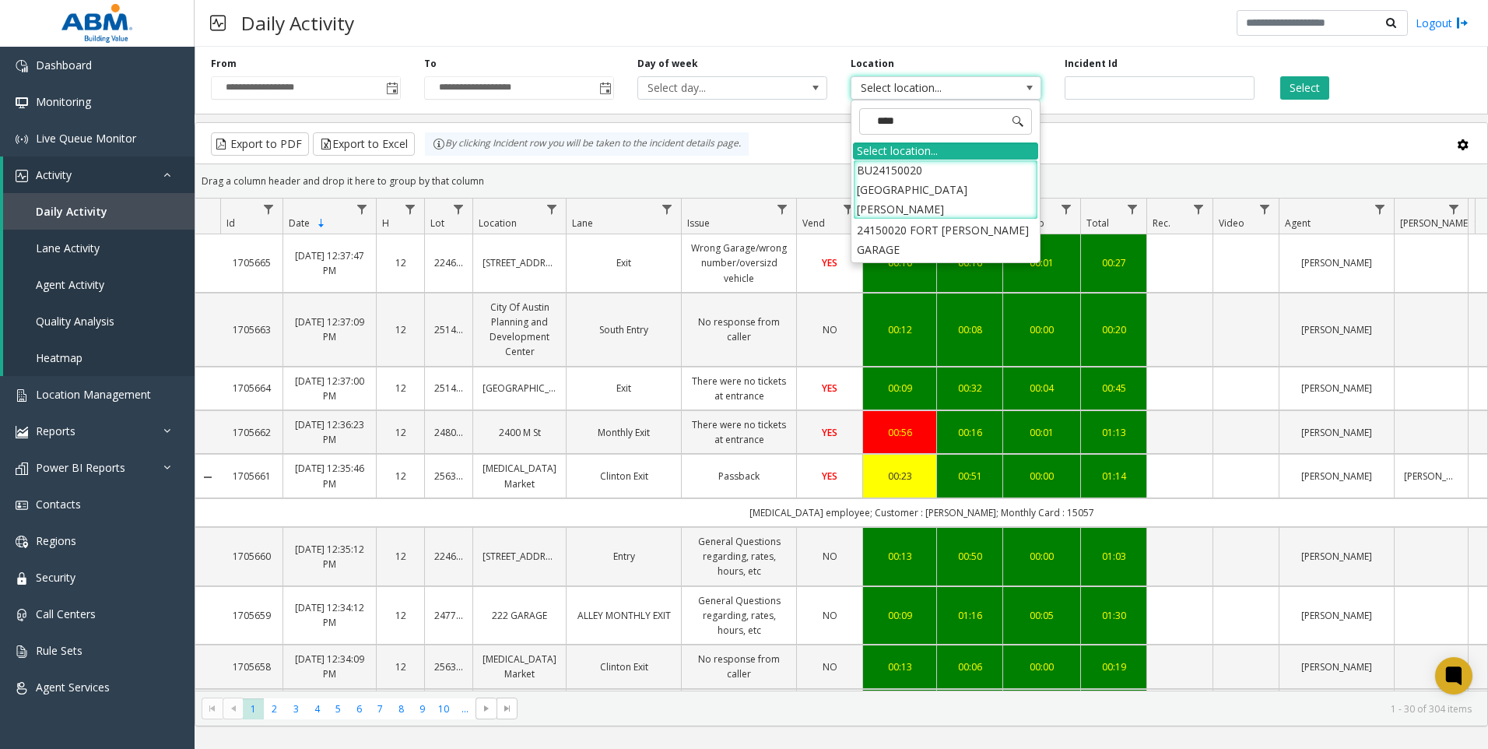
type input "****"
click at [739, 181] on li "BU24150020 [GEOGRAPHIC_DATA][PERSON_NAME]" at bounding box center [945, 190] width 185 height 61
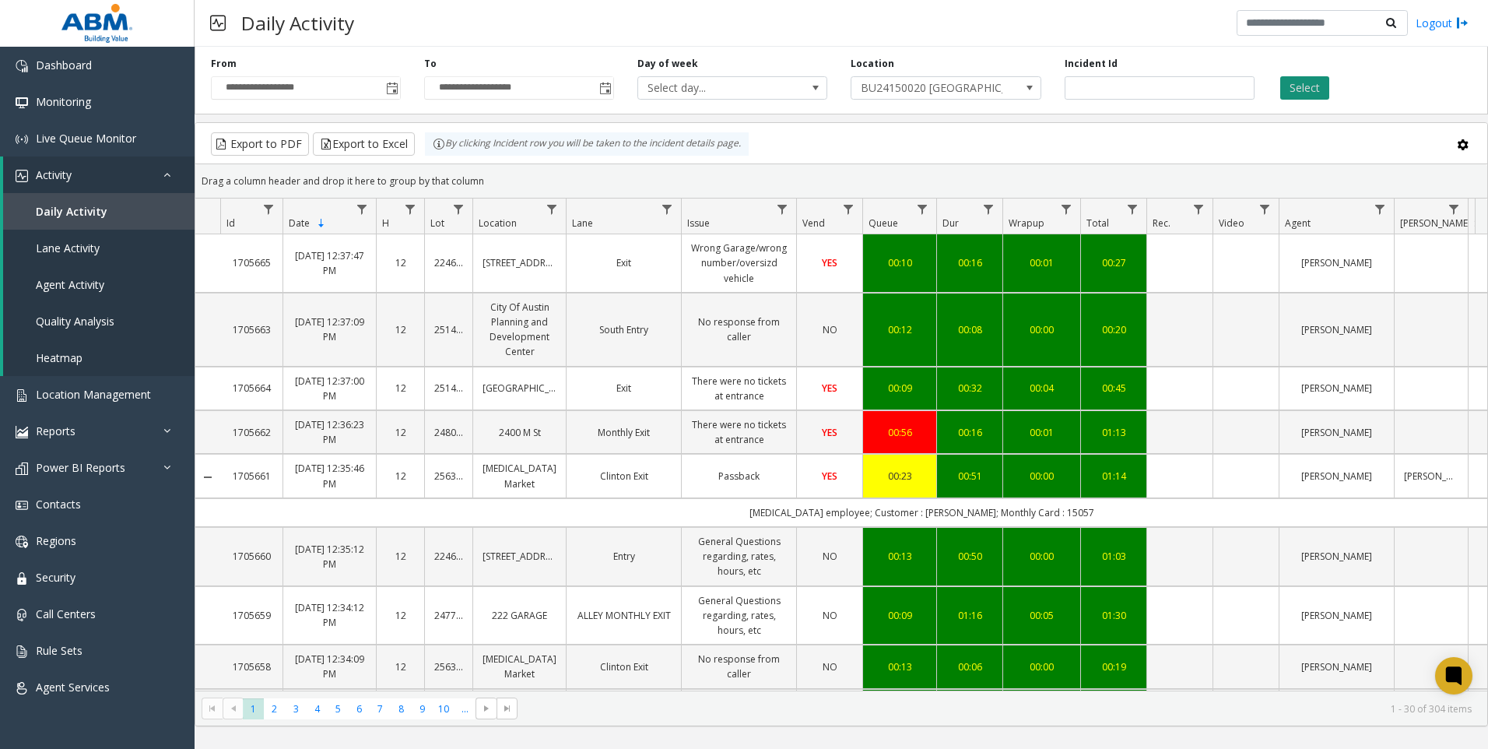
click at [739, 84] on button "Select" at bounding box center [1304, 87] width 49 height 23
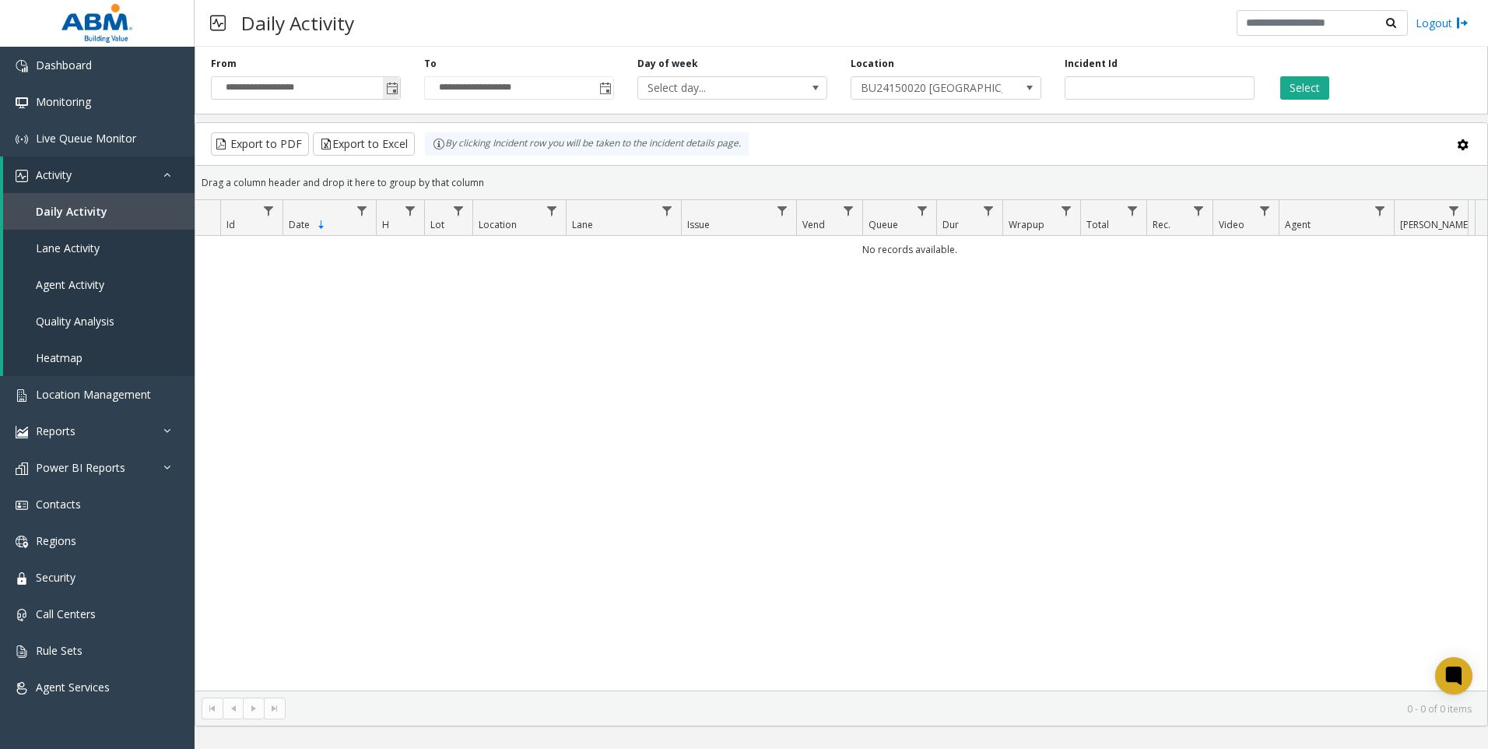
click at [398, 84] on span "Toggle popup" at bounding box center [392, 88] width 12 height 12
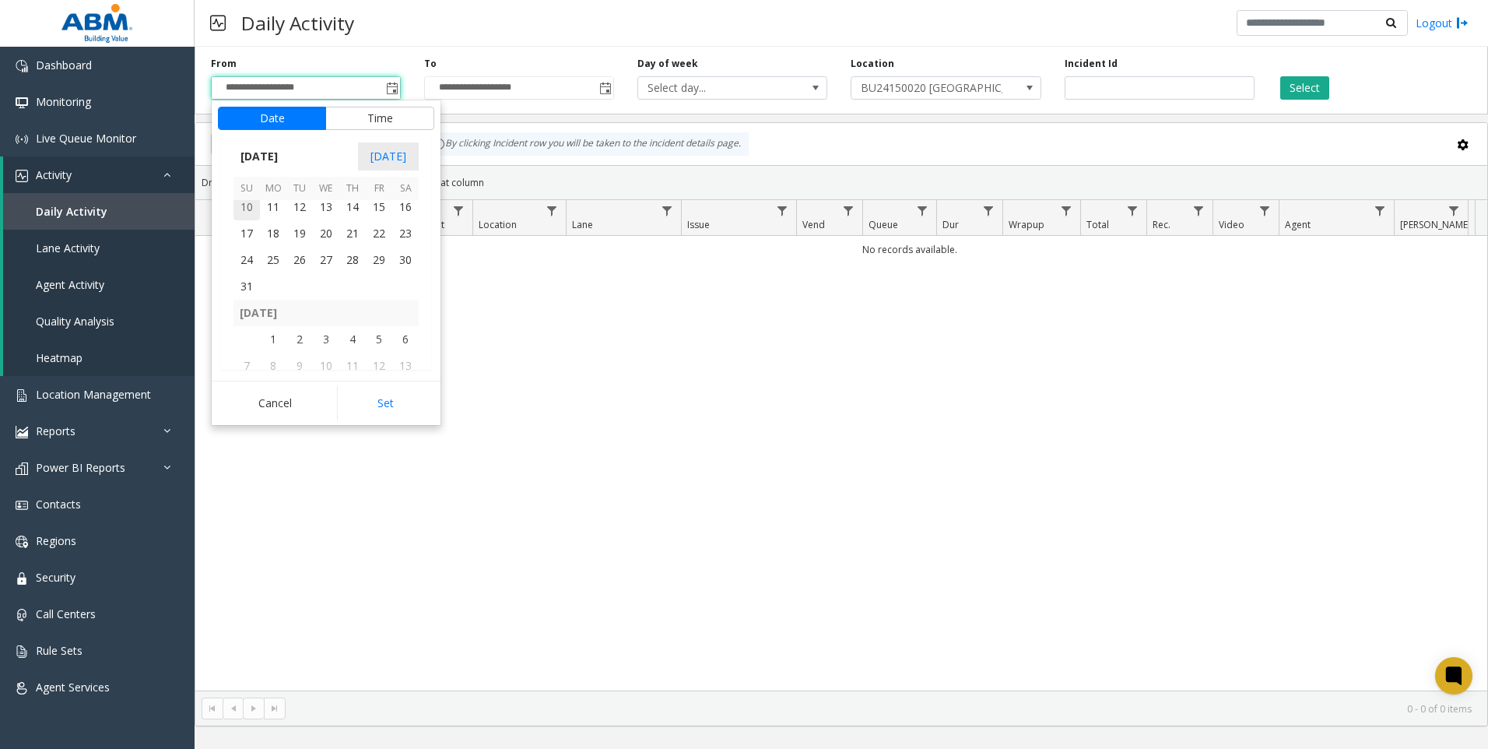
click at [258, 208] on span "10" at bounding box center [246, 207] width 26 height 26
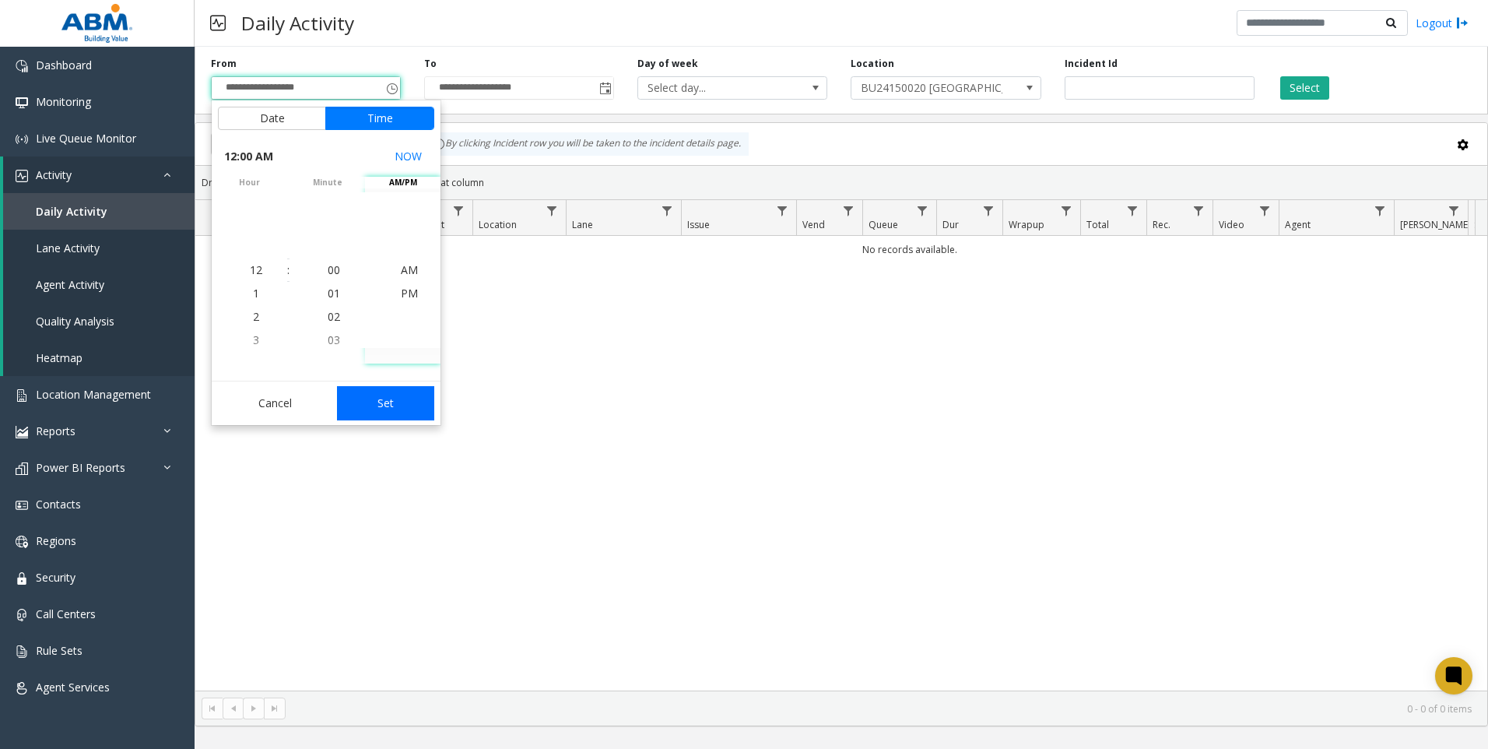
click at [402, 400] on button "Set" at bounding box center [386, 403] width 98 height 34
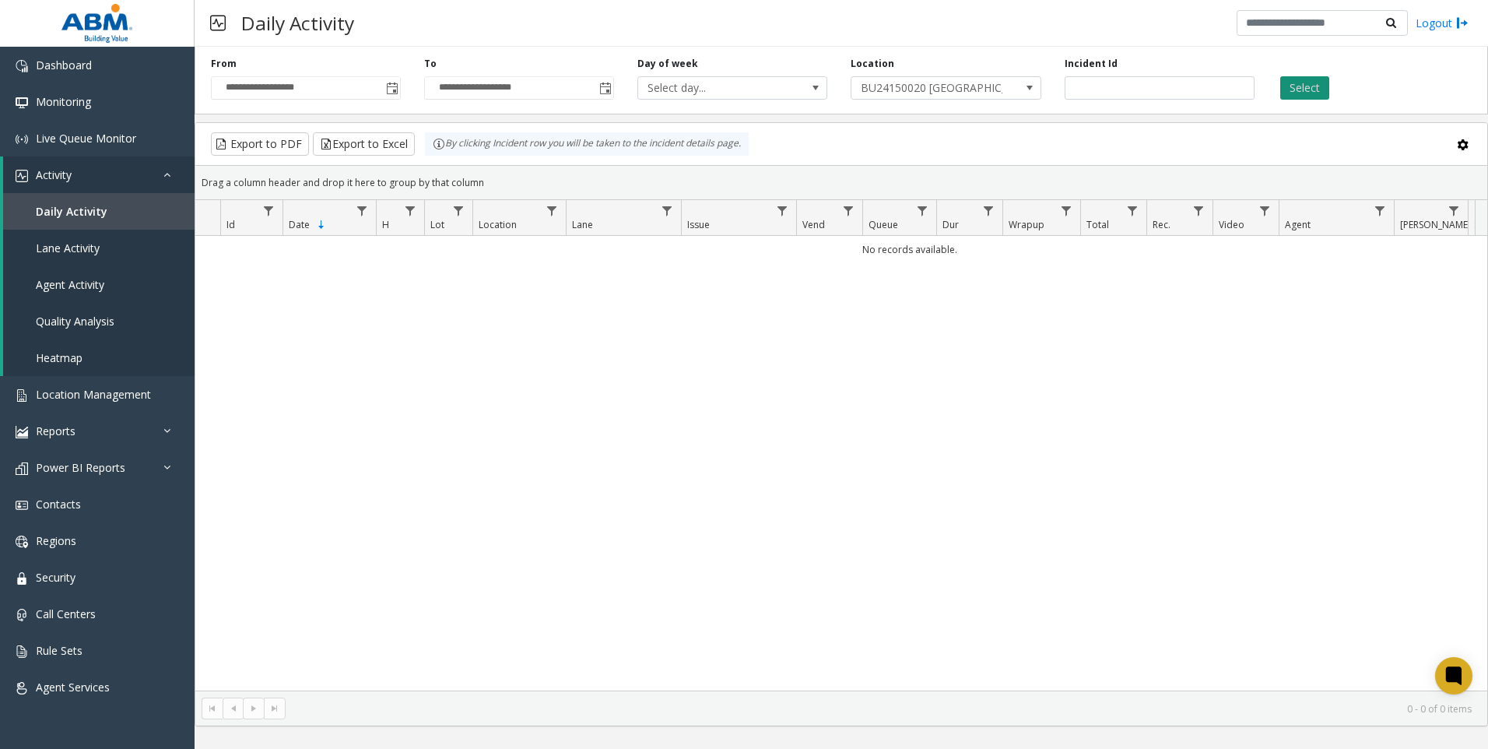
click at [739, 91] on button "Select" at bounding box center [1304, 87] width 49 height 23
click at [385, 89] on span "Toggle popup" at bounding box center [391, 87] width 17 height 25
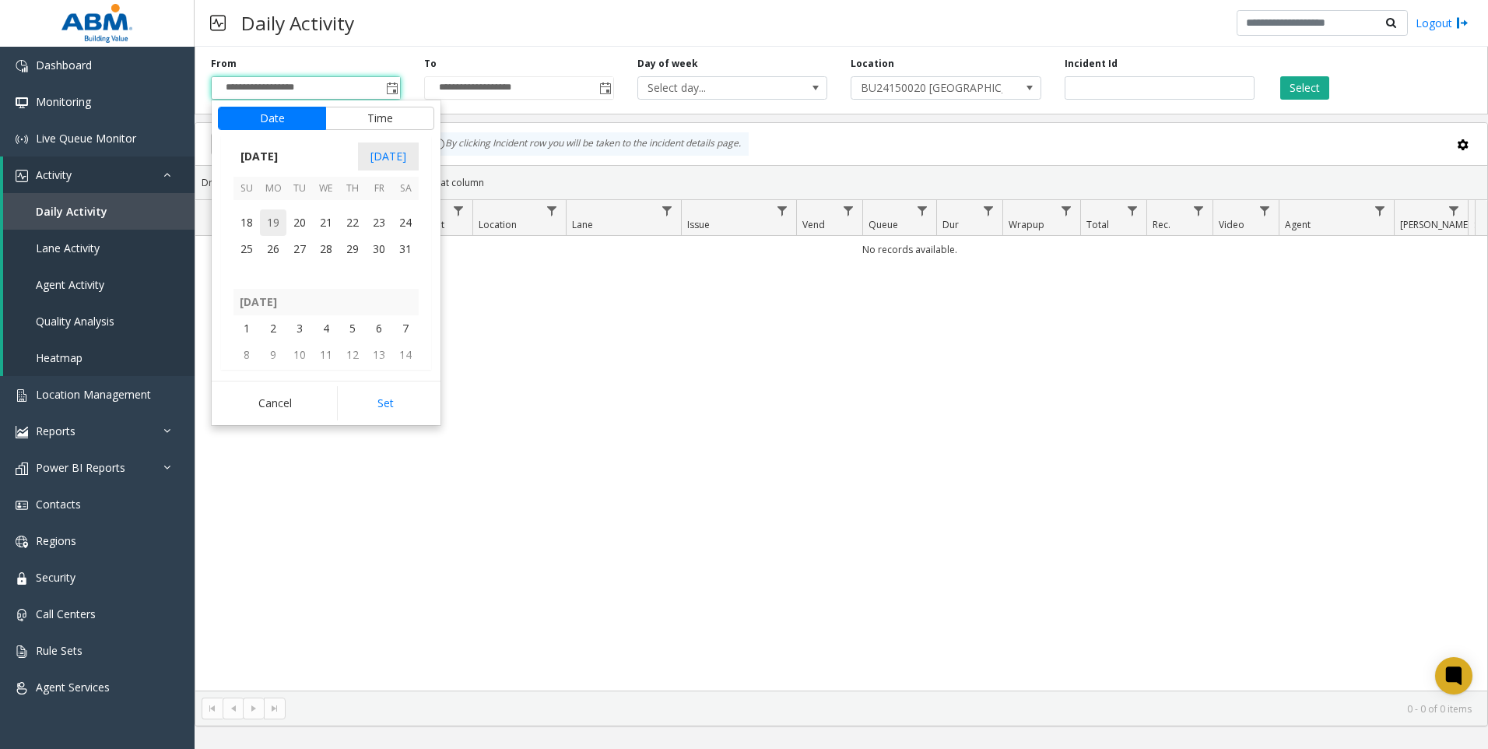
click at [276, 215] on span "19" at bounding box center [273, 222] width 26 height 26
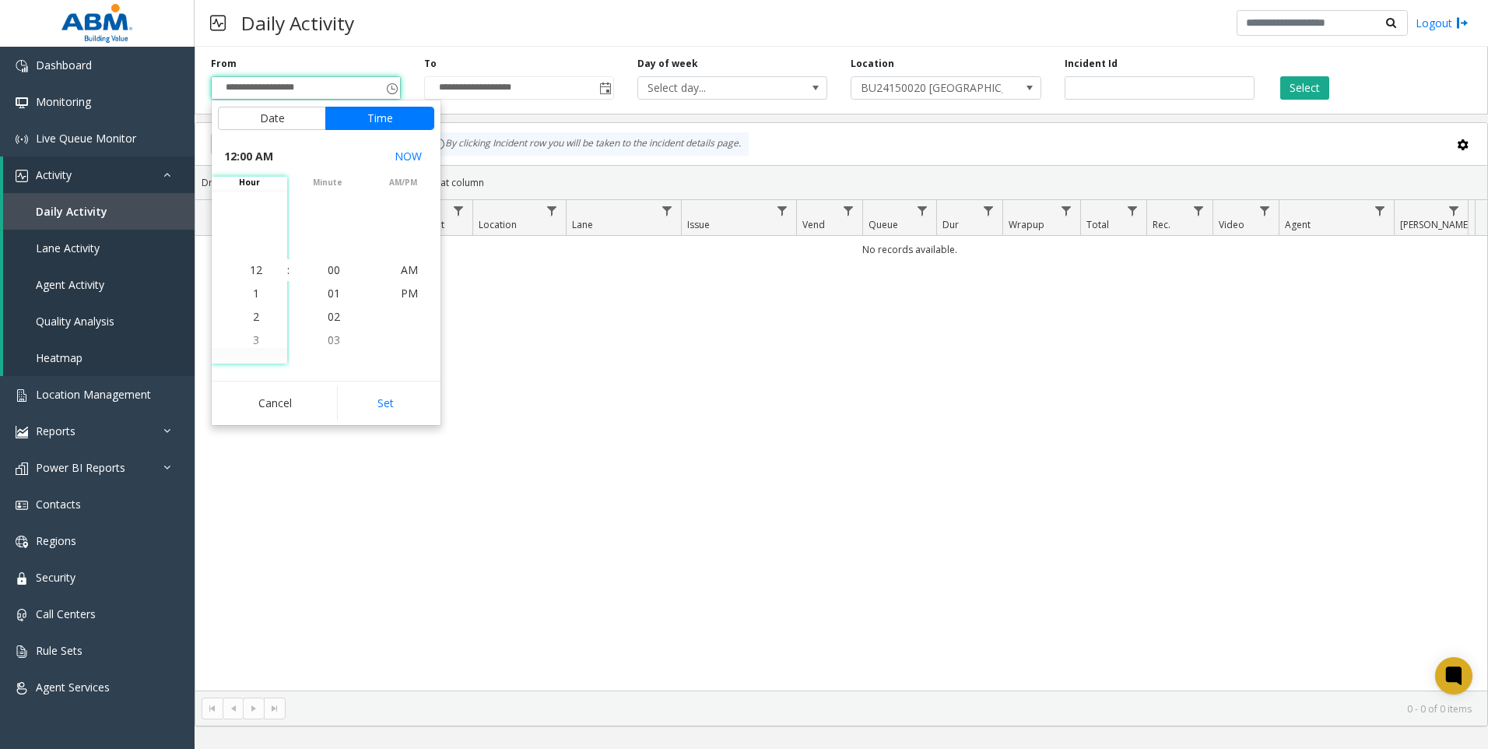
scroll to position [278588, 0]
click at [375, 408] on button "Set" at bounding box center [386, 403] width 98 height 34
type input "**********"
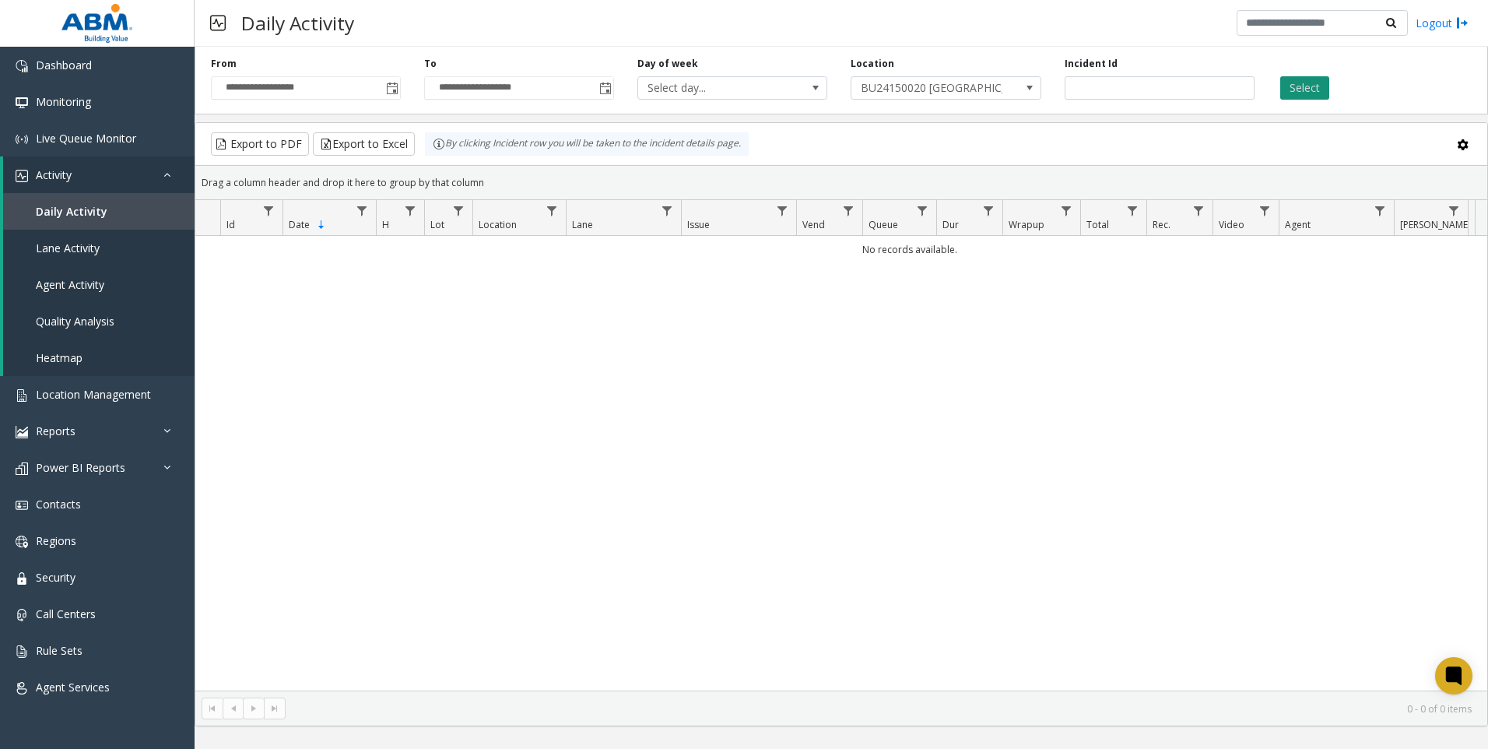
click at [739, 85] on button "Select" at bounding box center [1304, 87] width 49 height 23
click at [739, 93] on span "BU24150020 [GEOGRAPHIC_DATA][PERSON_NAME]" at bounding box center [926, 88] width 151 height 22
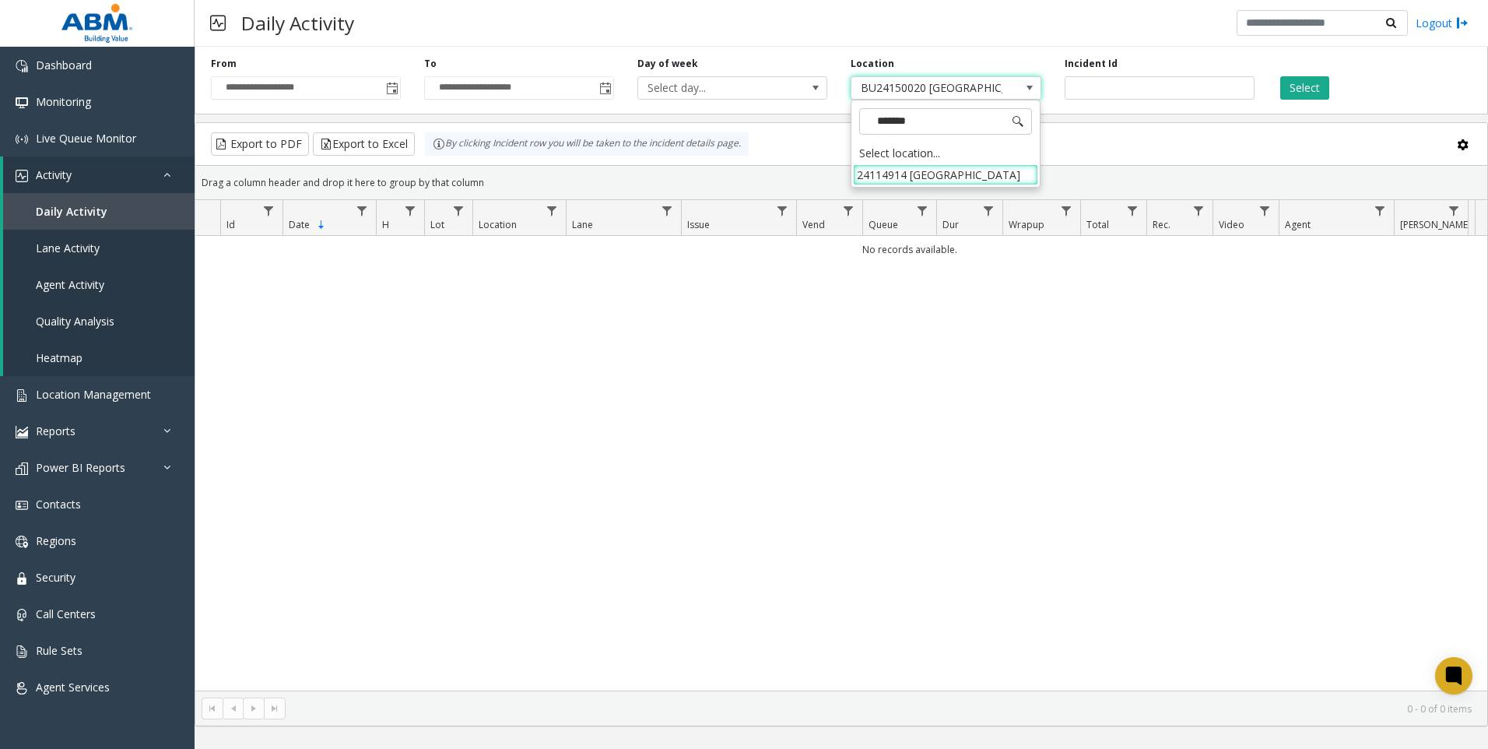
type input "********"
click at [739, 180] on li "24114914 [GEOGRAPHIC_DATA]" at bounding box center [945, 174] width 185 height 21
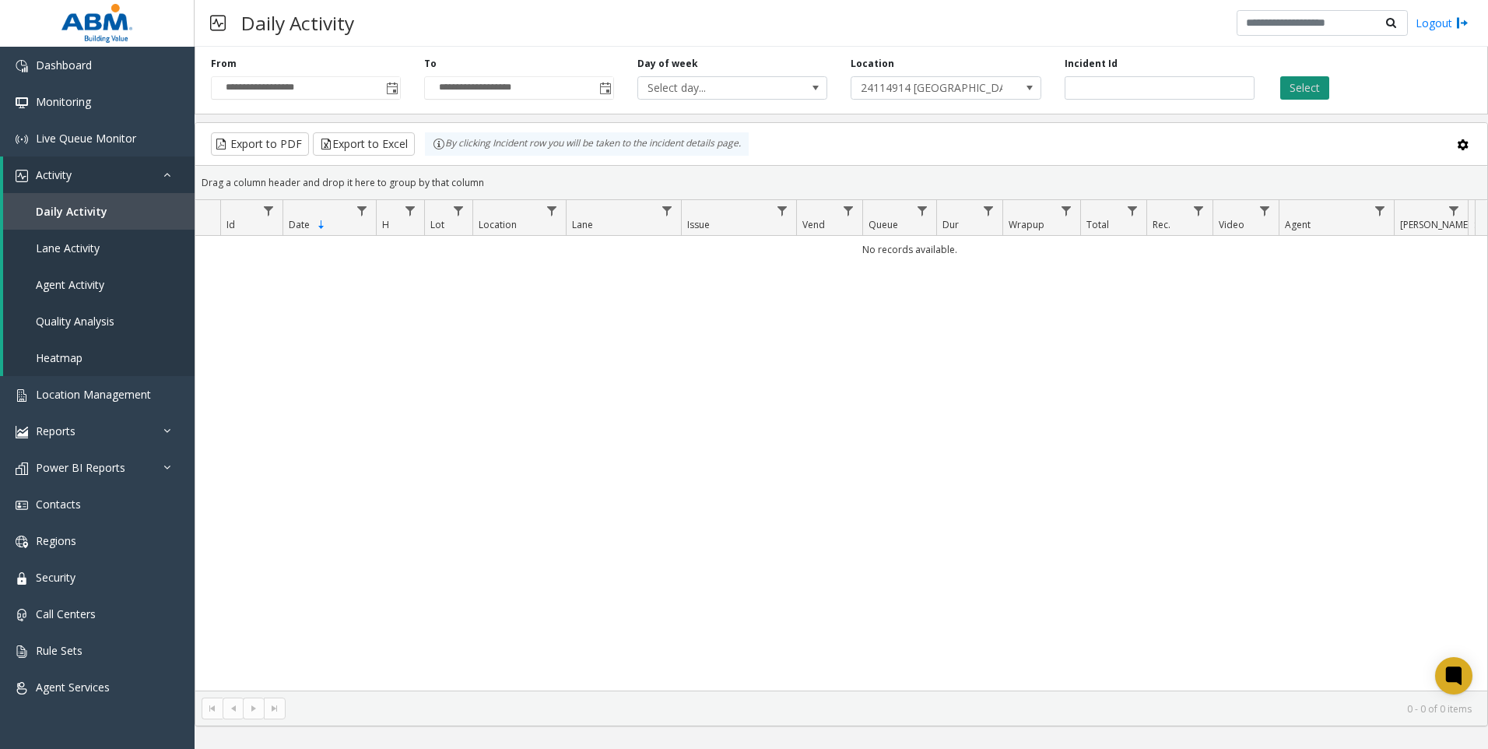
click at [739, 98] on button "Select" at bounding box center [1304, 87] width 49 height 23
click at [739, 95] on button "Select" at bounding box center [1304, 87] width 49 height 23
click at [739, 83] on button "Select" at bounding box center [1304, 87] width 49 height 23
click at [105, 402] on link "Location Management" at bounding box center [97, 394] width 195 height 37
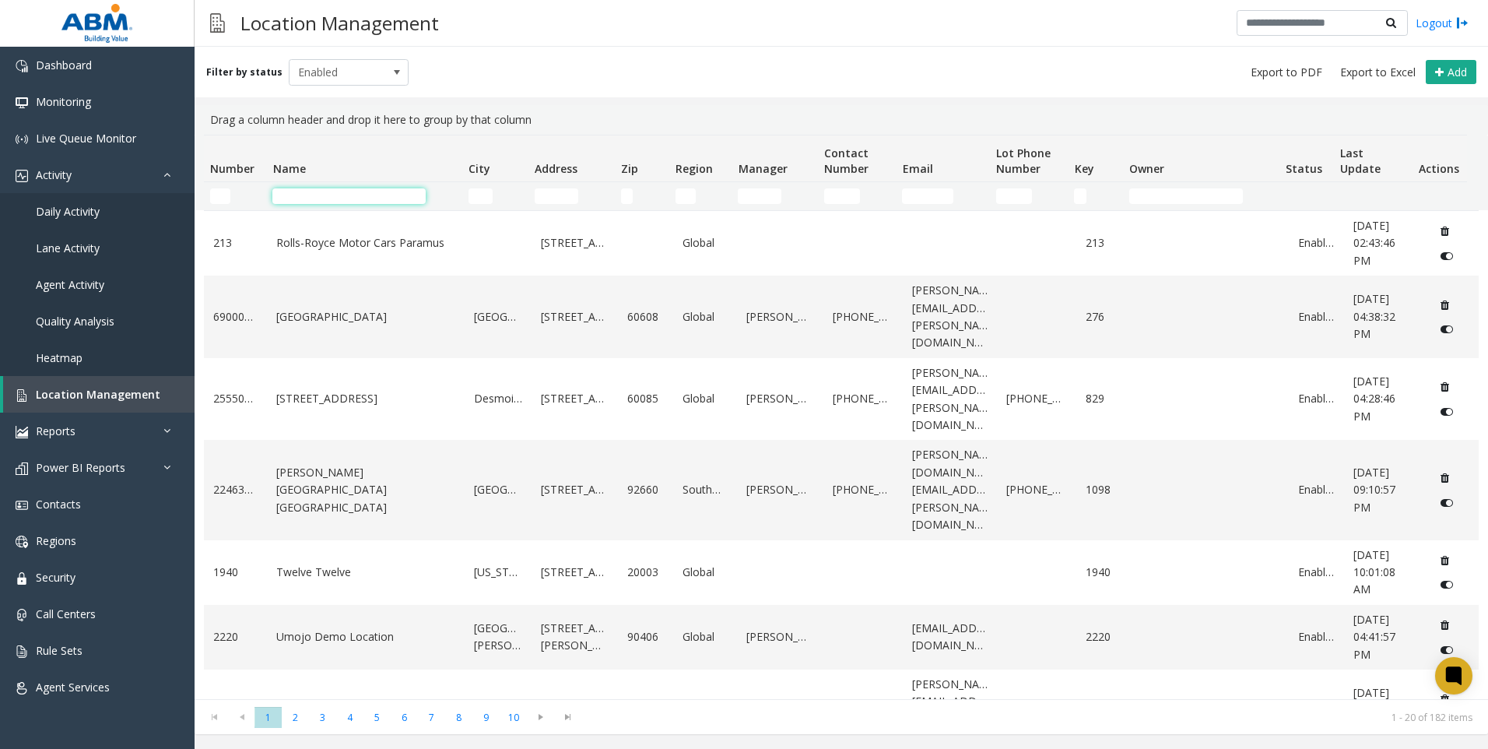
click at [367, 198] on input "Name Filter" at bounding box center [348, 196] width 153 height 16
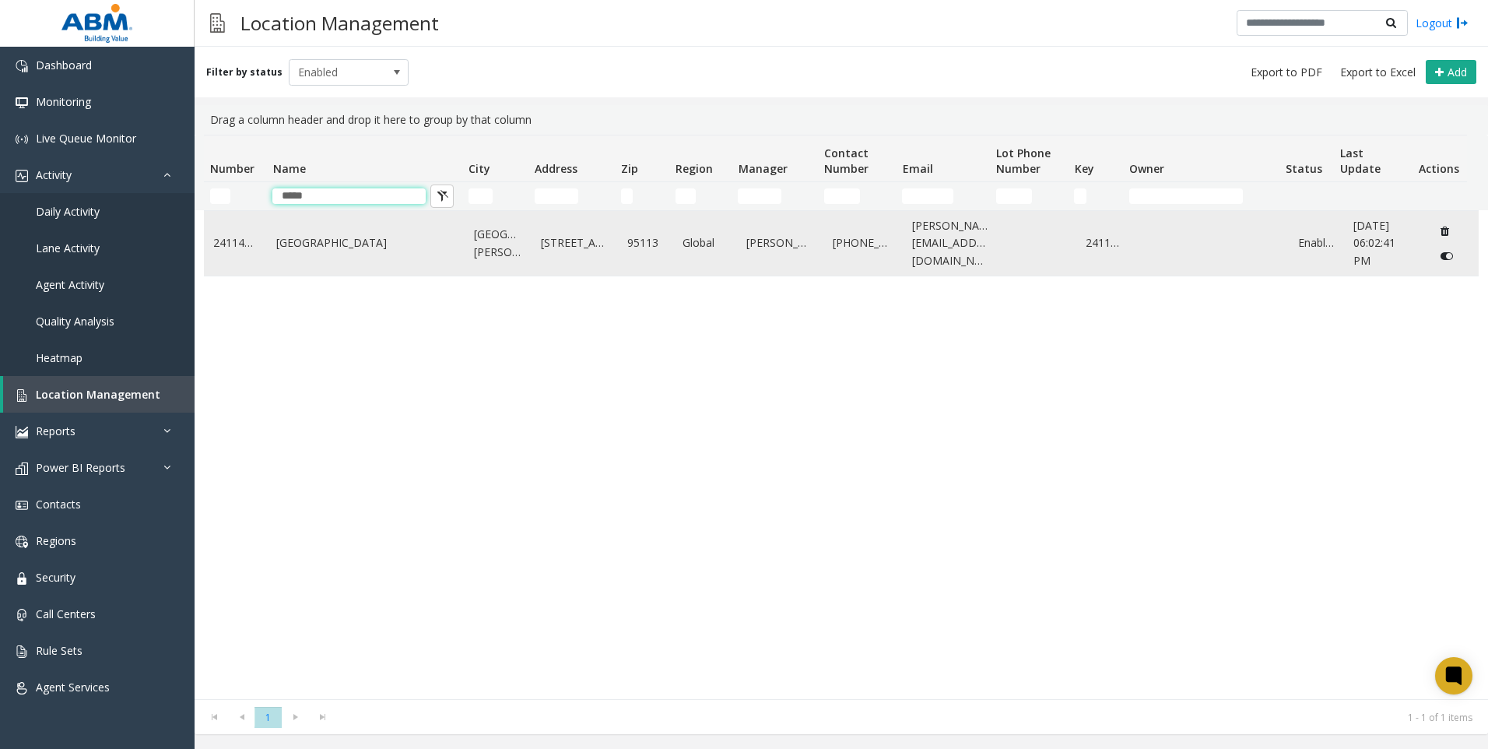
type input "*****"
click at [405, 256] on td "[GEOGRAPHIC_DATA]" at bounding box center [366, 243] width 198 height 65
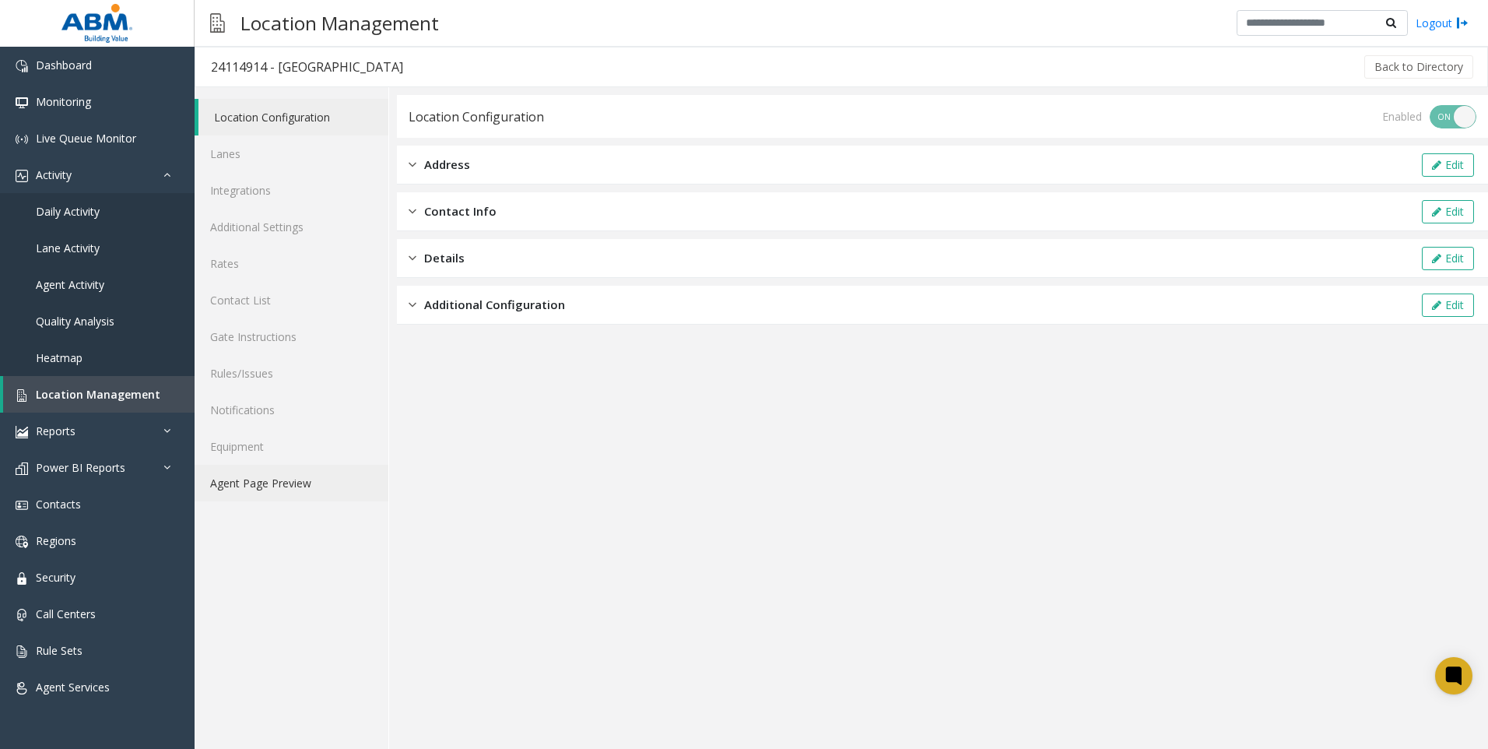
click at [266, 494] on link "Agent Page Preview" at bounding box center [292, 483] width 194 height 37
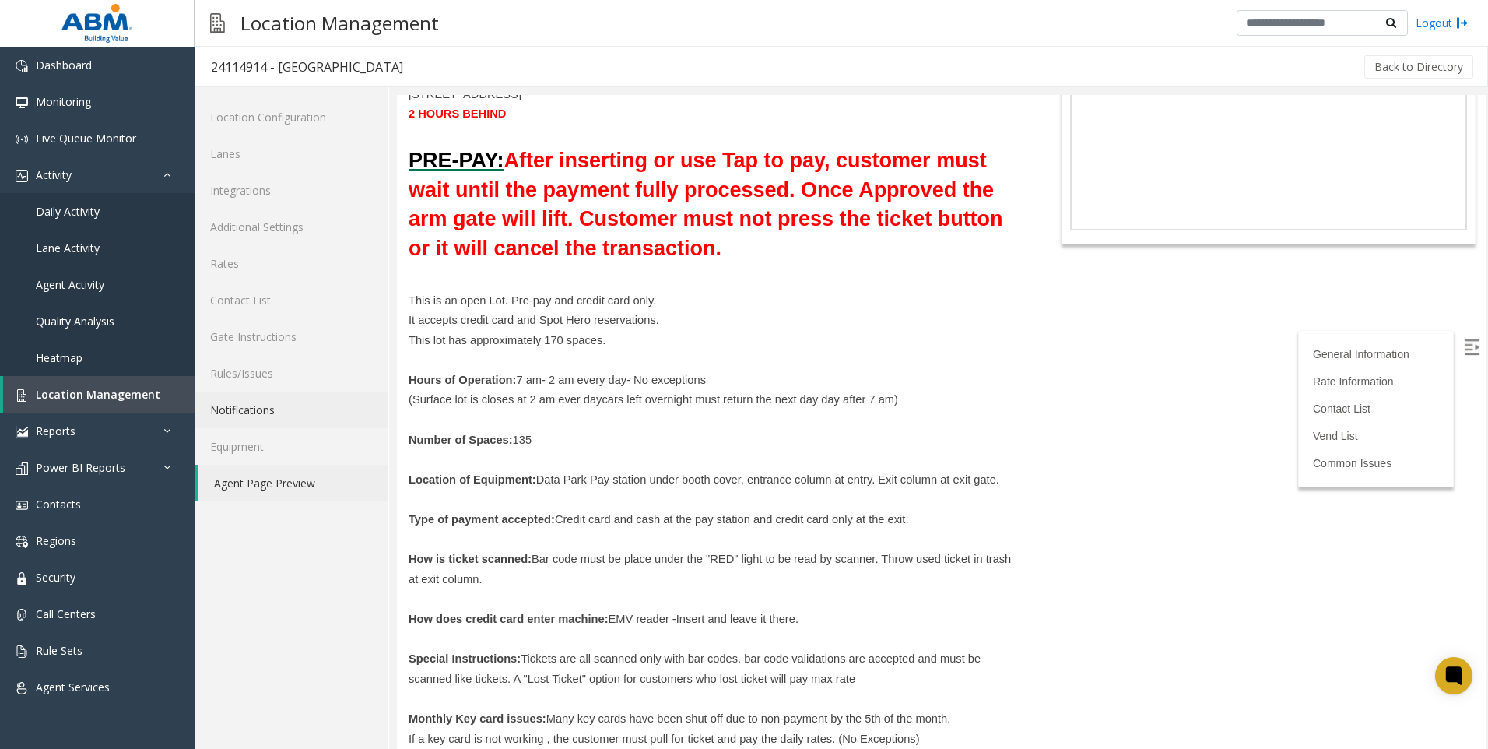
scroll to position [39, 0]
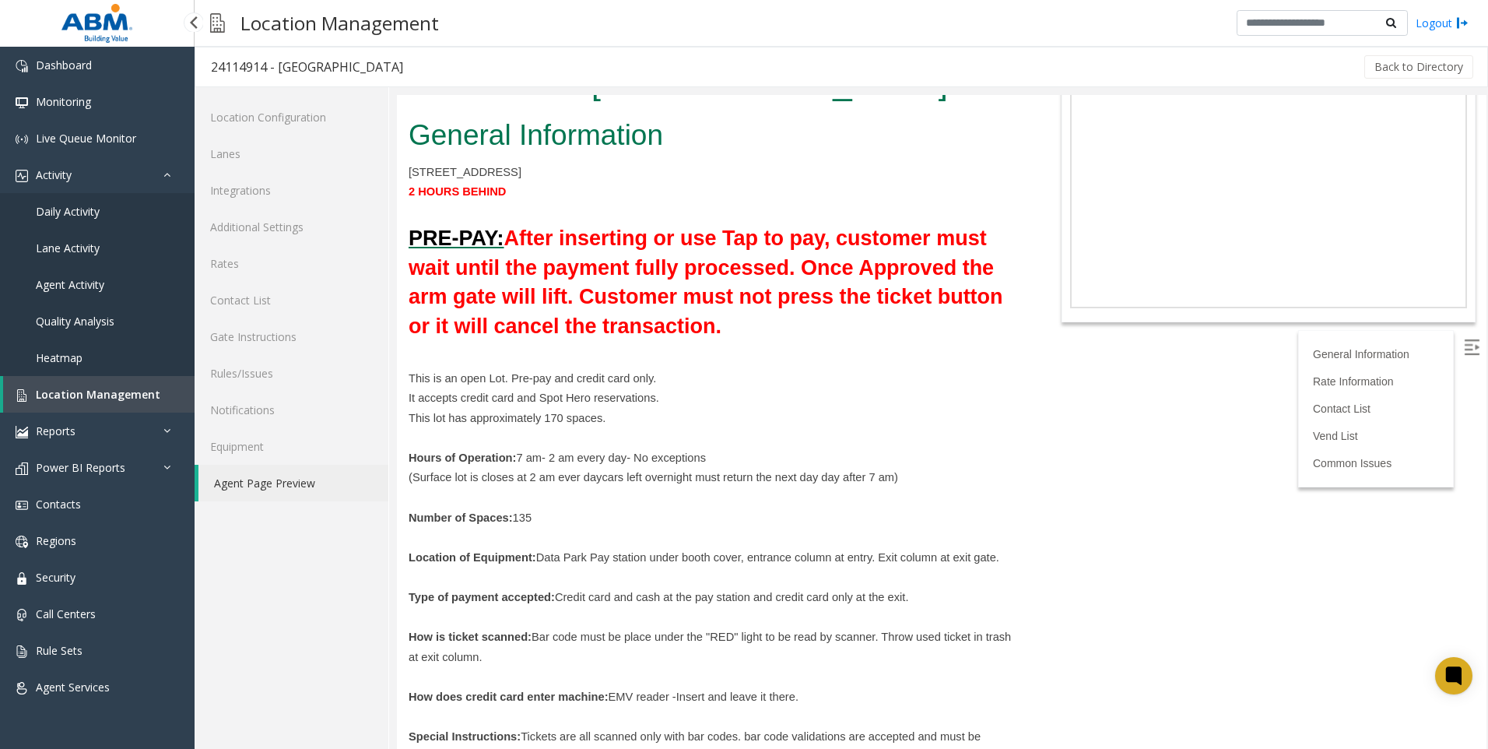
click at [85, 207] on span "Daily Activity" at bounding box center [68, 211] width 64 height 15
